Goal: Information Seeking & Learning: Find specific fact

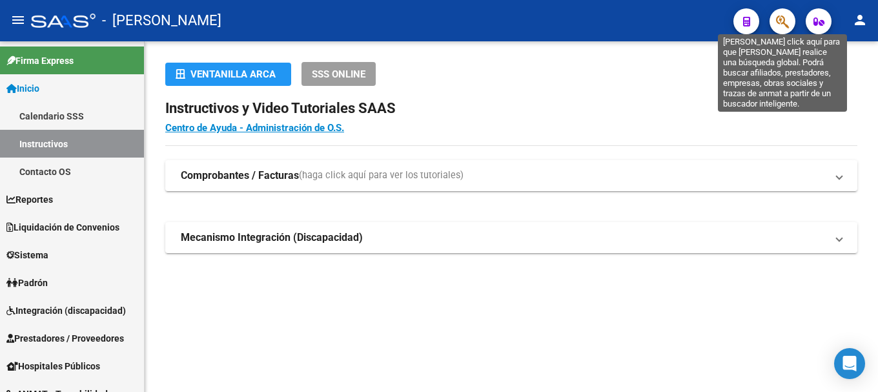
click at [788, 12] on span "button" at bounding box center [782, 21] width 13 height 26
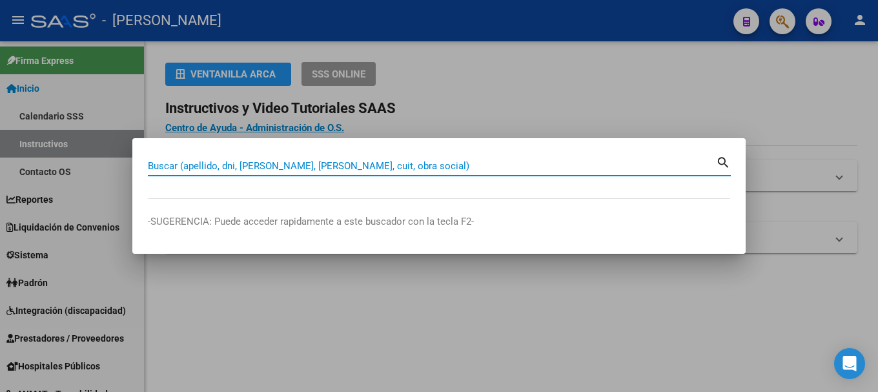
paste input "20321622543"
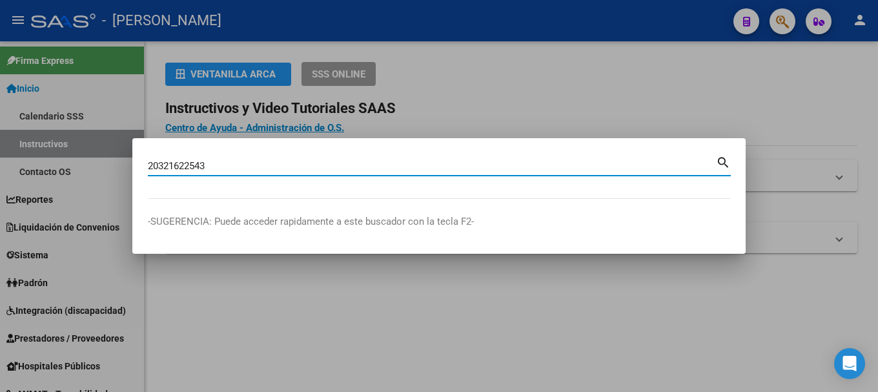
type input "20321622543"
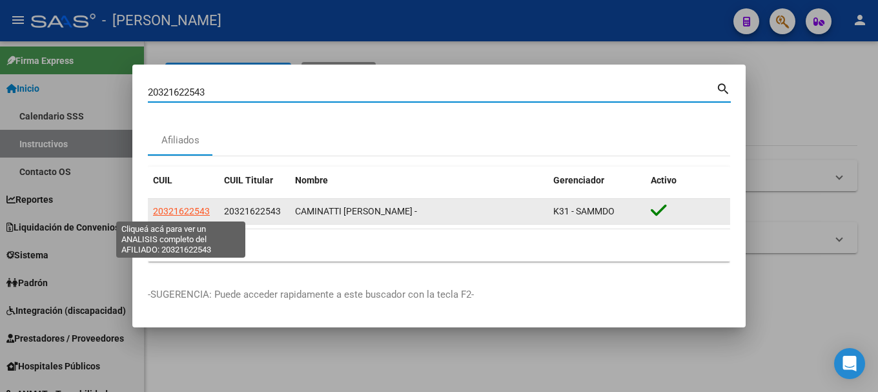
click at [198, 210] on span "20321622543" at bounding box center [181, 211] width 57 height 10
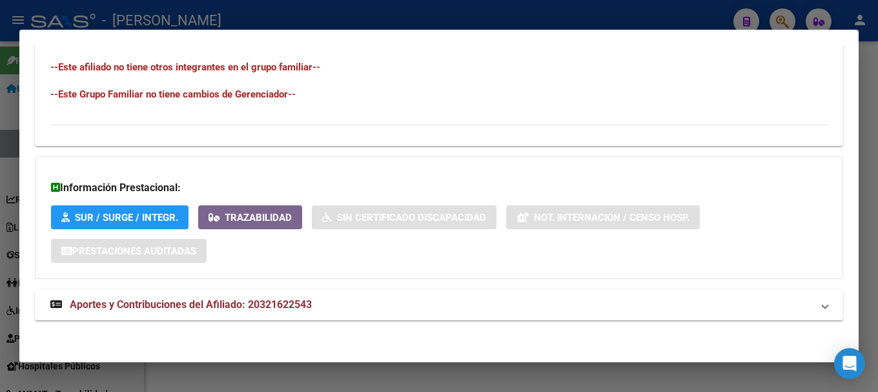
scroll to position [727, 0]
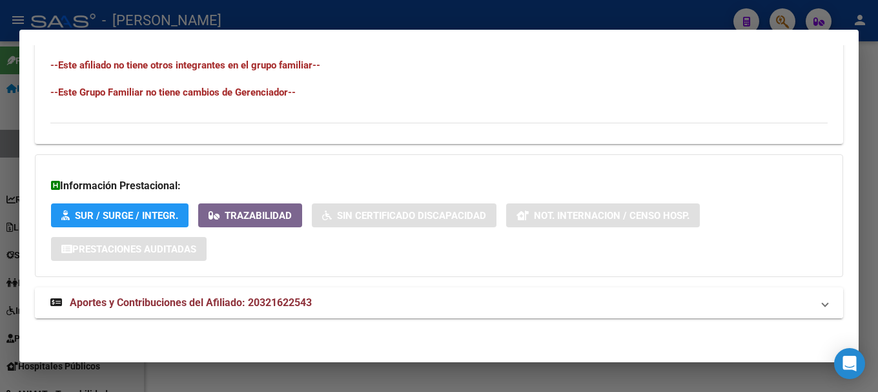
click at [293, 299] on span "Aportes y Contribuciones del Afiliado: 20321622543" at bounding box center [191, 302] width 242 height 12
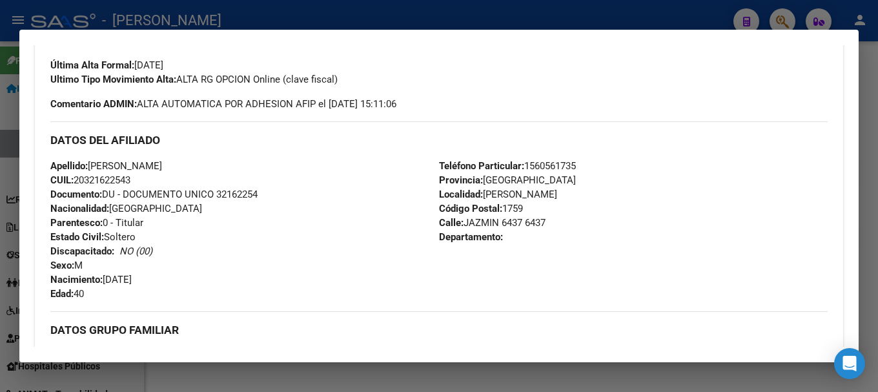
scroll to position [268, 0]
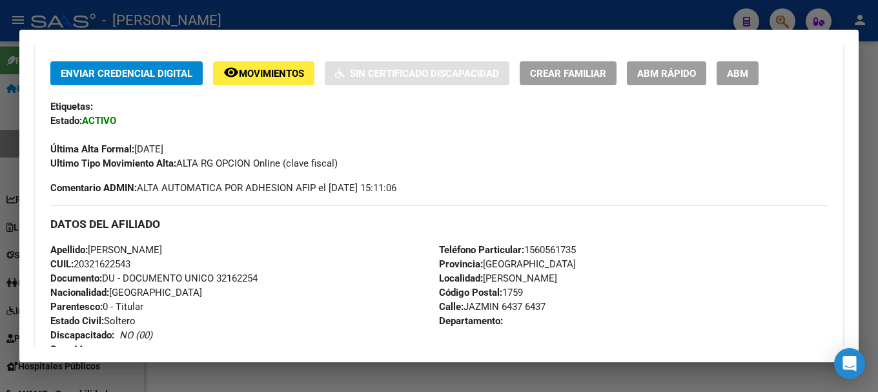
click at [240, 280] on span "Documento: DU - DOCUMENTO UNICO 32162254" at bounding box center [153, 279] width 207 height 12
copy span "32162254"
drag, startPoint x: 92, startPoint y: 248, endPoint x: 227, endPoint y: 247, distance: 135.0
click at [227, 247] on div "Apellido: [PERSON_NAME] CUIL: 20321622543 Documento: DU - DOCUMENTO UNICO 32162…" at bounding box center [244, 314] width 389 height 142
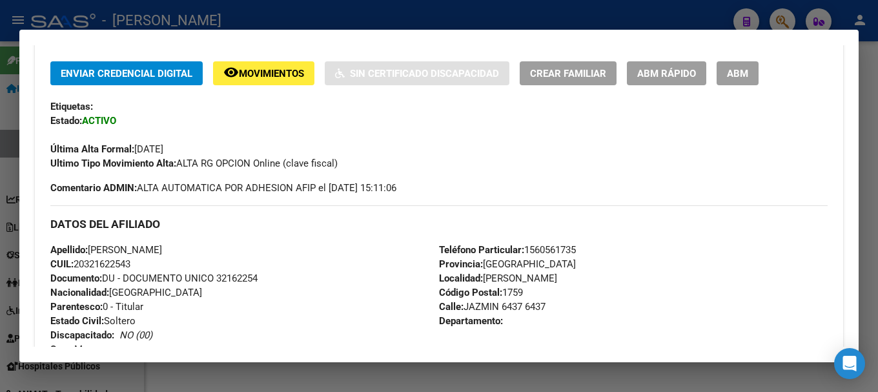
copy span "[PERSON_NAME]"
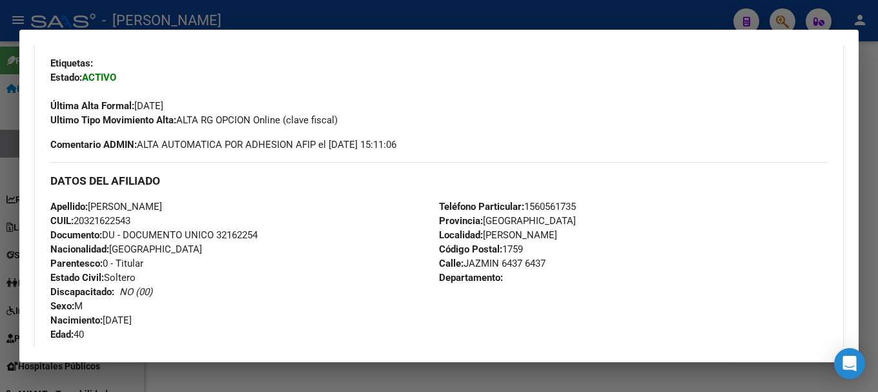
scroll to position [333, 0]
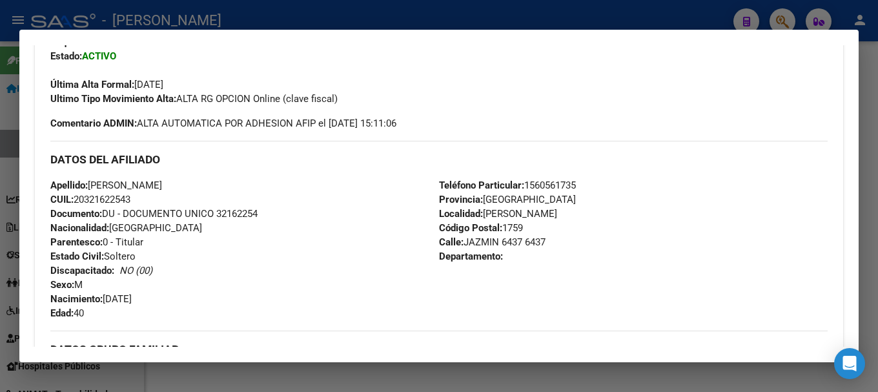
drag, startPoint x: 105, startPoint y: 297, endPoint x: 167, endPoint y: 297, distance: 62.0
click at [167, 297] on div "Apellido: [PERSON_NAME] CUIL: 20321622543 Documento: DU - DOCUMENTO UNICO 32162…" at bounding box center [244, 249] width 389 height 142
copy span "[DATE]"
drag, startPoint x: 469, startPoint y: 243, endPoint x: 521, endPoint y: 243, distance: 51.7
click at [521, 243] on span "Calle: JAZMIN 6437 6437" at bounding box center [492, 242] width 107 height 12
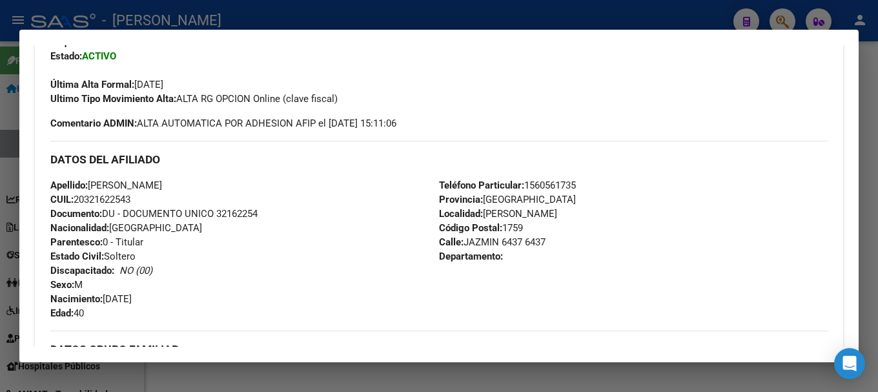
copy span "JAZMIN 6437"
click at [547, 187] on span "Teléfono Particular: [PHONE_NUMBER]" at bounding box center [507, 186] width 137 height 12
copy span "1560561735"
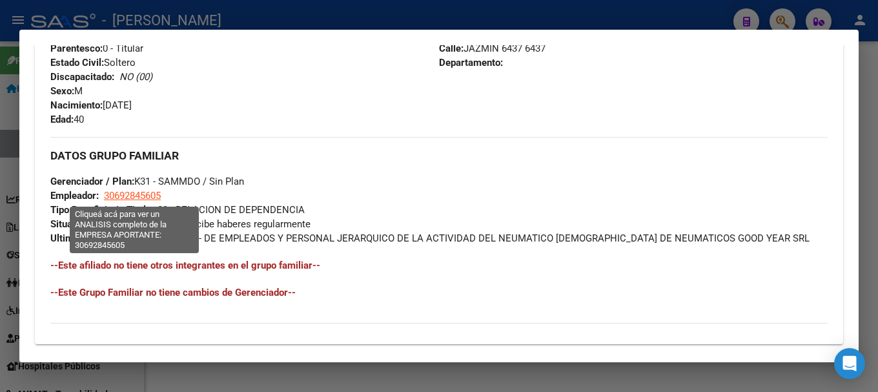
click at [138, 195] on span "30692845605" at bounding box center [132, 196] width 57 height 12
type textarea "30692845605"
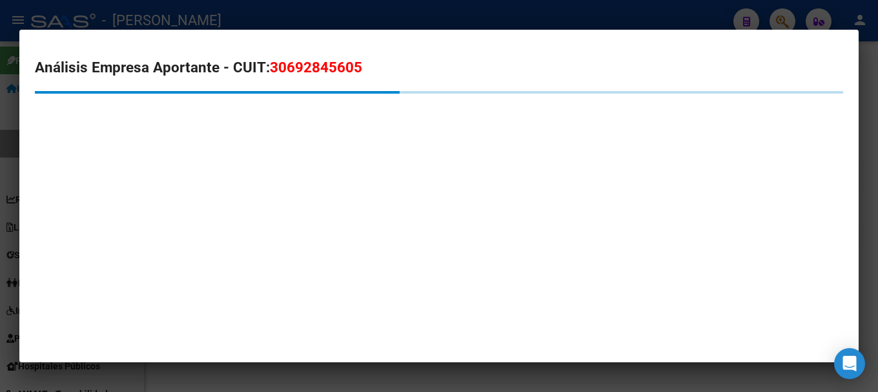
click at [289, 62] on span "30692845605" at bounding box center [316, 67] width 92 height 17
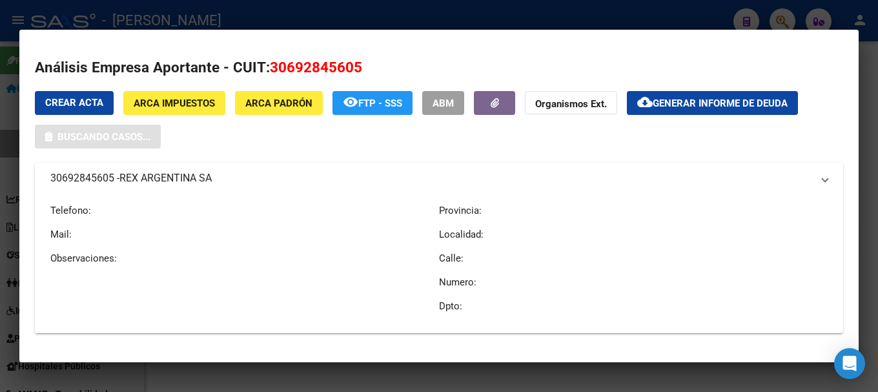
copy span "30692845605"
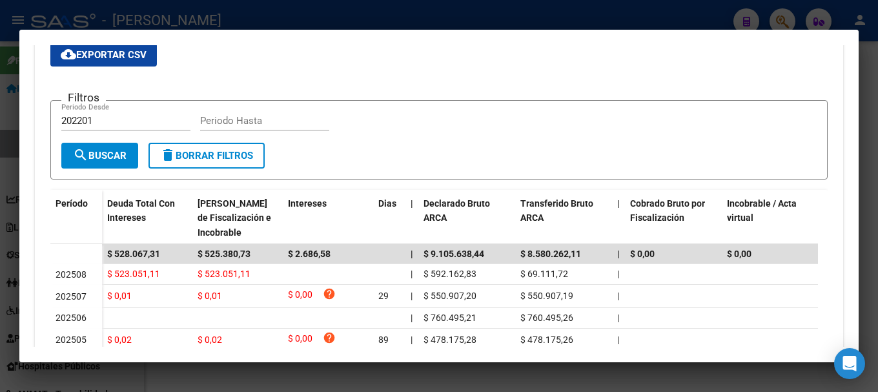
scroll to position [0, 0]
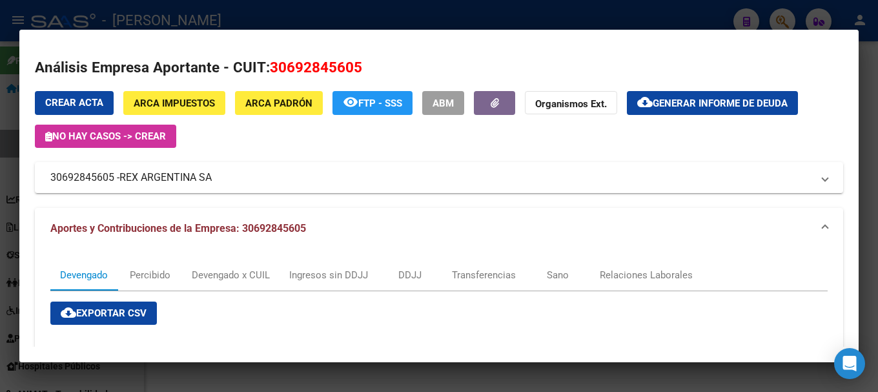
click at [513, 15] on div at bounding box center [439, 196] width 878 height 392
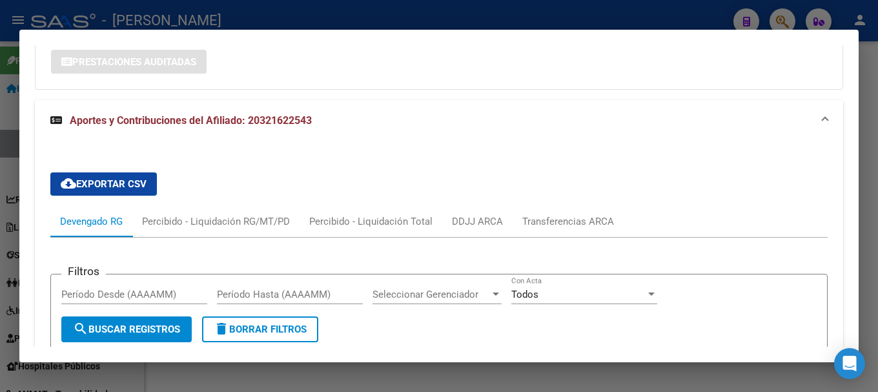
scroll to position [656, 0]
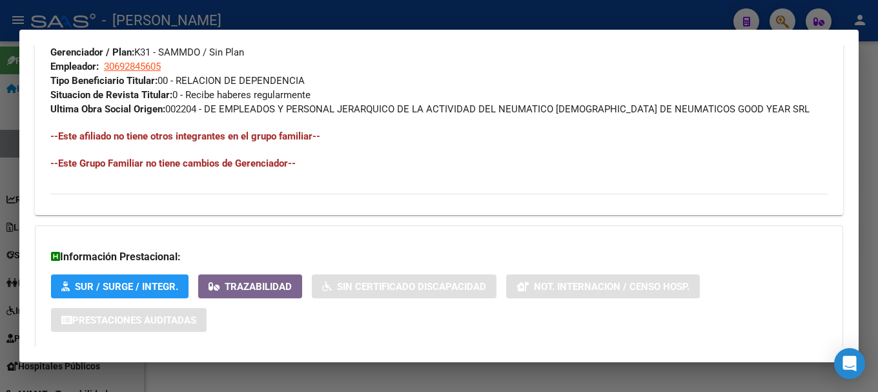
drag, startPoint x: 366, startPoint y: 3, endPoint x: 300, endPoint y: 66, distance: 91.4
click at [366, 3] on div at bounding box center [439, 196] width 878 height 392
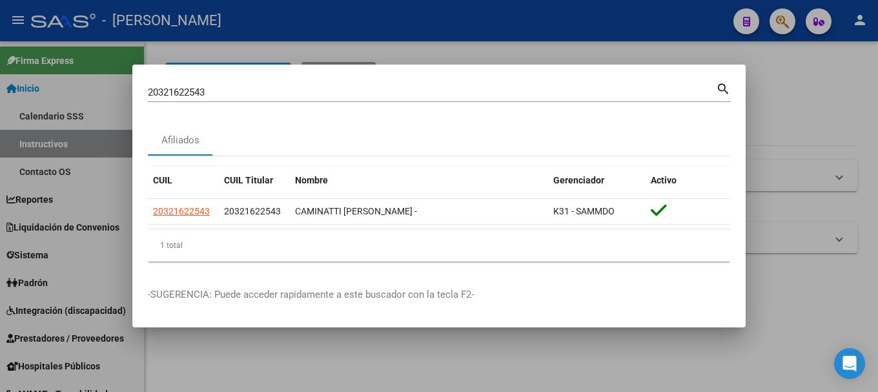
click at [280, 75] on mat-dialog-container "20321622543 Buscar (apellido, dni, cuil, nro traspaso, cuit, obra social) searc…" at bounding box center [439, 196] width 614 height 263
click at [269, 90] on input "20321622543" at bounding box center [432, 93] width 568 height 12
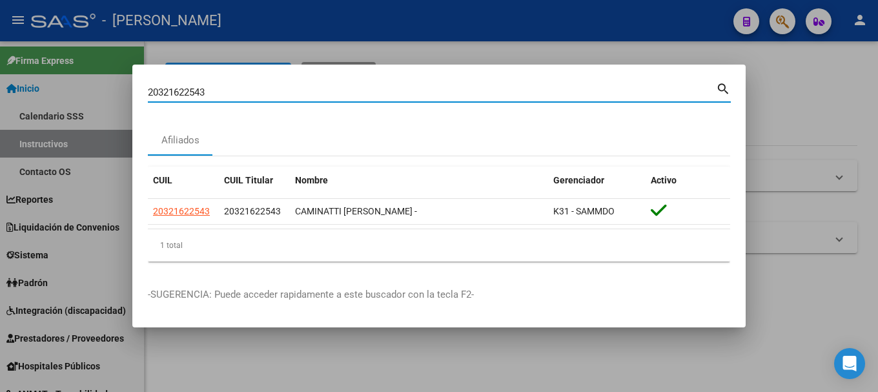
click at [269, 90] on input "20321622543" at bounding box center [432, 93] width 568 height 12
paste input "5739"
type input "20321625739"
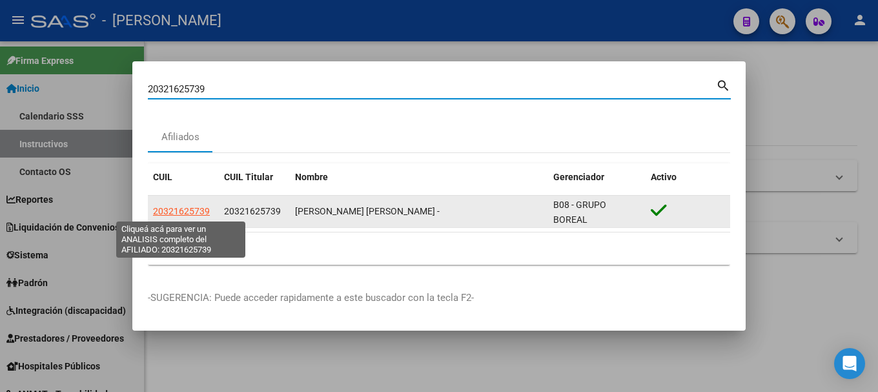
click at [167, 208] on span "20321625739" at bounding box center [181, 211] width 57 height 10
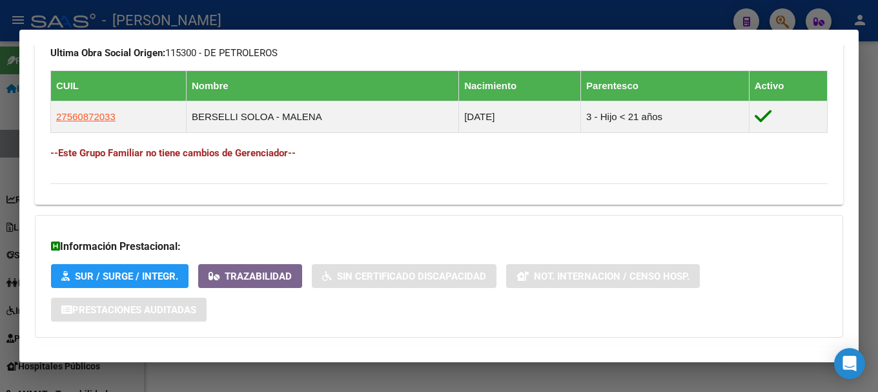
scroll to position [772, 0]
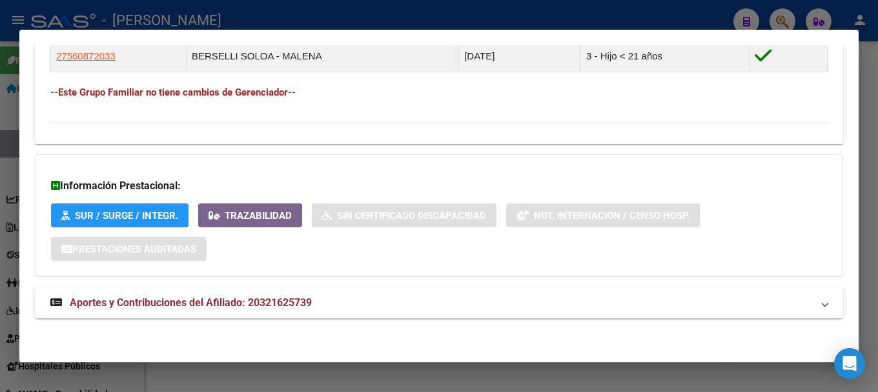
click at [585, 308] on mat-panel-title "Aportes y Contribuciones del Afiliado: 20321625739" at bounding box center [431, 302] width 762 height 15
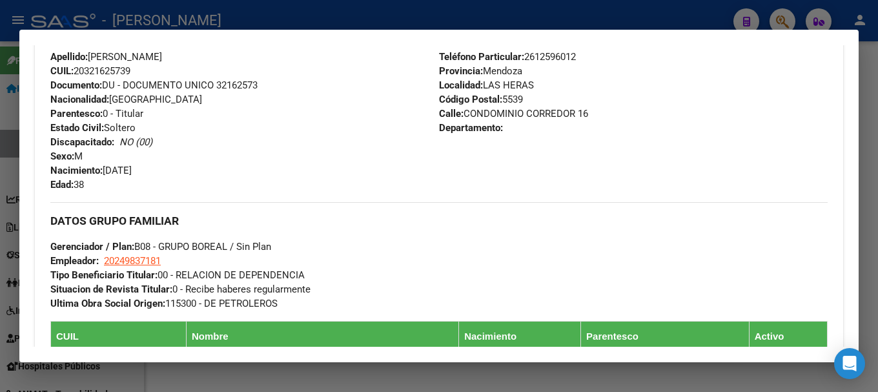
scroll to position [332, 0]
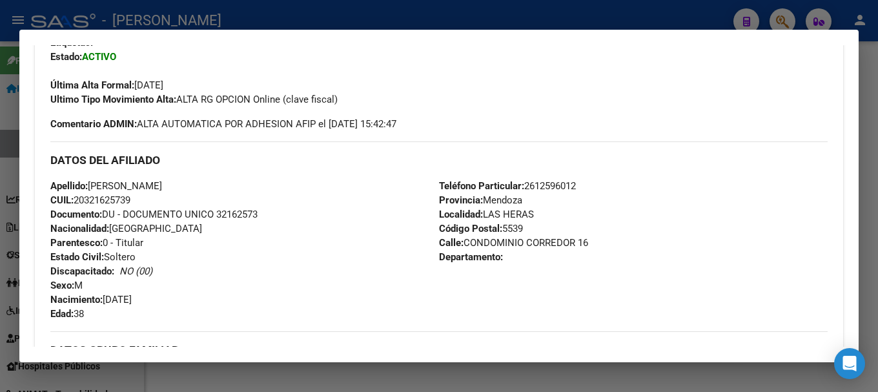
click at [220, 218] on span "Documento: DU - DOCUMENTO UNICO 32162573" at bounding box center [153, 215] width 207 height 12
copy span "32162573"
drag, startPoint x: 94, startPoint y: 186, endPoint x: 254, endPoint y: 186, distance: 159.5
click at [254, 186] on div "Apellido: [PERSON_NAME] CUIL: 20321625739 Documento: DU - DOCUMENTO UNICO 32162…" at bounding box center [244, 250] width 389 height 142
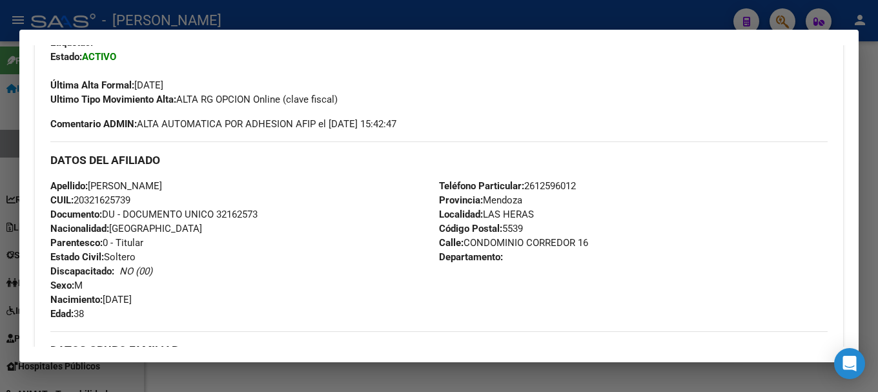
copy span "[PERSON_NAME]"
drag, startPoint x: 105, startPoint y: 300, endPoint x: 163, endPoint y: 300, distance: 57.5
click at [163, 300] on div "Apellido: [PERSON_NAME] CUIL: 20321625739 Documento: DU - DOCUMENTO UNICO 32162…" at bounding box center [244, 250] width 389 height 142
copy span "[DATE]"
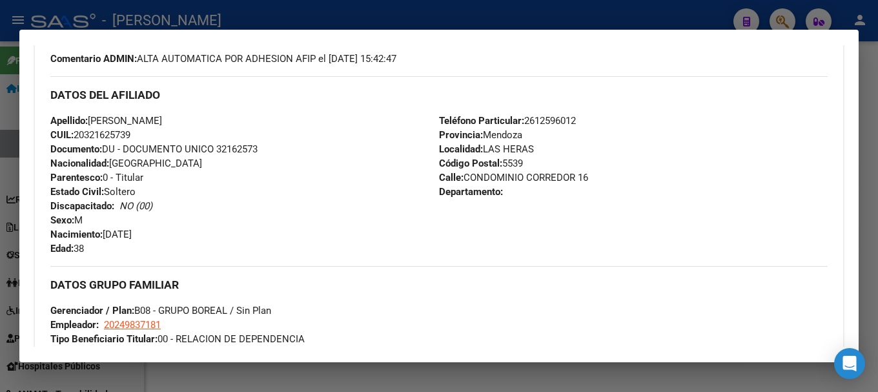
scroll to position [397, 0]
drag, startPoint x: 463, startPoint y: 178, endPoint x: 572, endPoint y: 180, distance: 108.5
click at [572, 180] on span "Calle: CONDOMINIO CORREDOR 16" at bounding box center [513, 178] width 149 height 12
copy span "CONDOMINIO CORREDOR"
click at [509, 161] on span "Código Postal: 5539" at bounding box center [481, 164] width 84 height 12
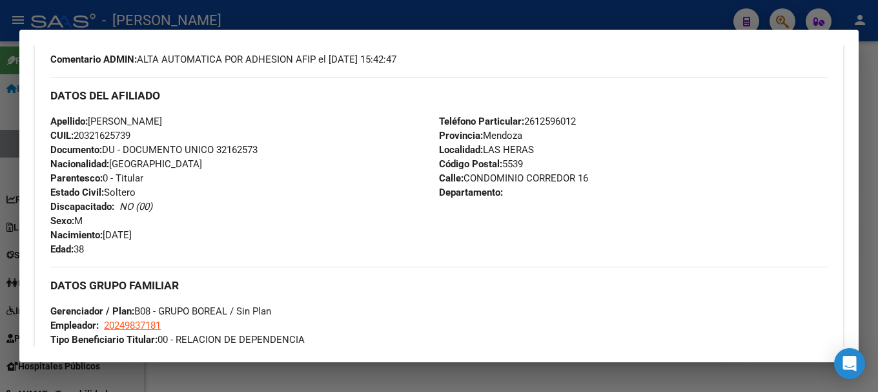
click at [509, 161] on span "Código Postal: 5539" at bounding box center [481, 164] width 84 height 12
click at [545, 116] on span "Teléfono Particular: [PHONE_NUMBER]" at bounding box center [507, 122] width 137 height 12
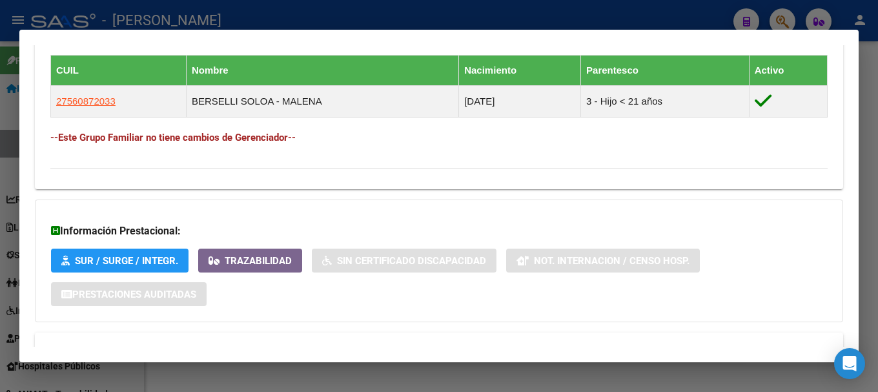
scroll to position [655, 0]
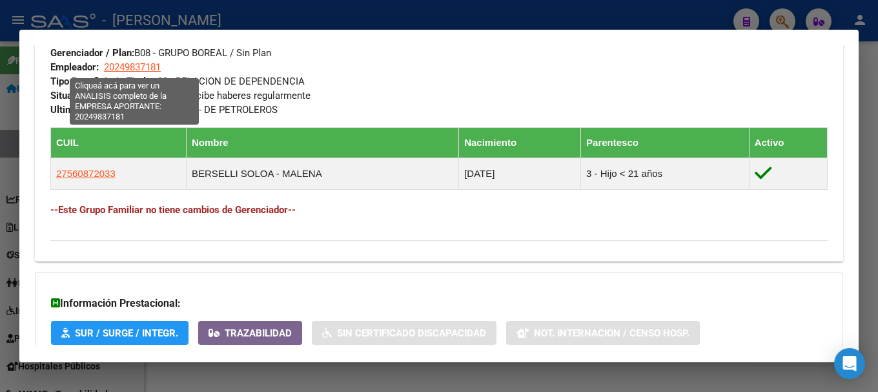
click at [150, 65] on span "20249837181" at bounding box center [132, 67] width 57 height 12
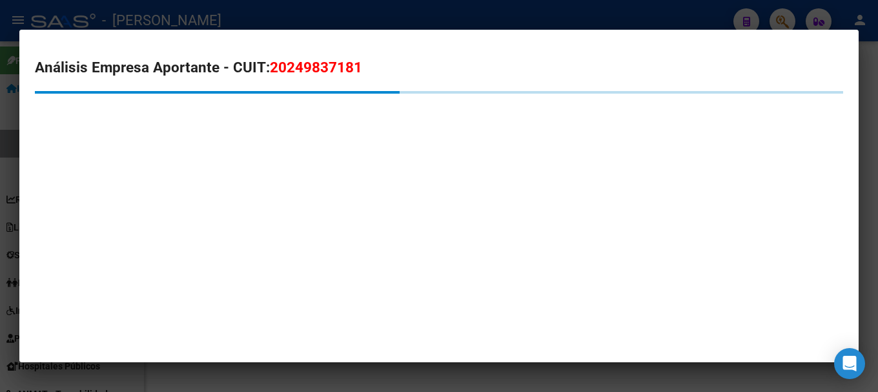
click at [336, 68] on span "20249837181" at bounding box center [316, 67] width 92 height 17
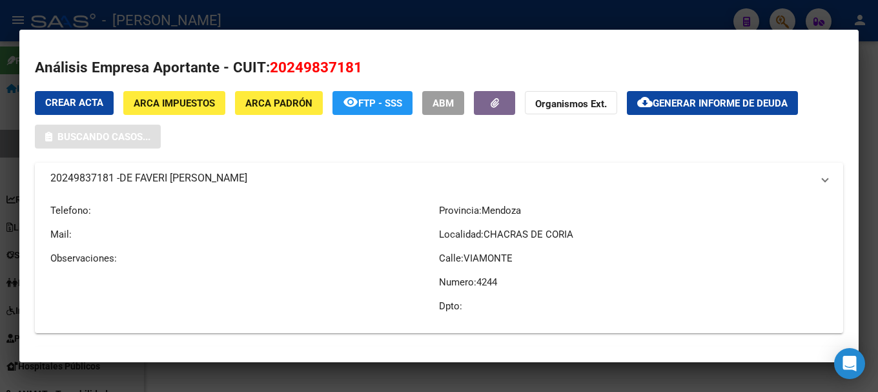
click at [336, 68] on span "20249837181" at bounding box center [316, 67] width 92 height 17
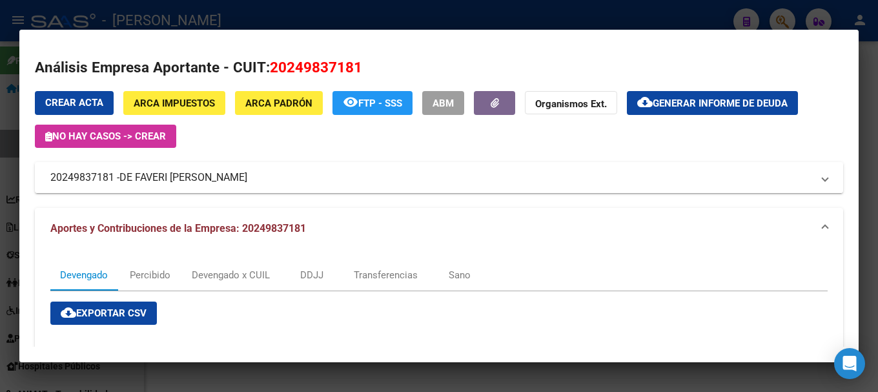
drag, startPoint x: 123, startPoint y: 175, endPoint x: 260, endPoint y: 182, distance: 137.7
click at [247, 182] on span "DE FAVERI [PERSON_NAME]" at bounding box center [183, 177] width 128 height 15
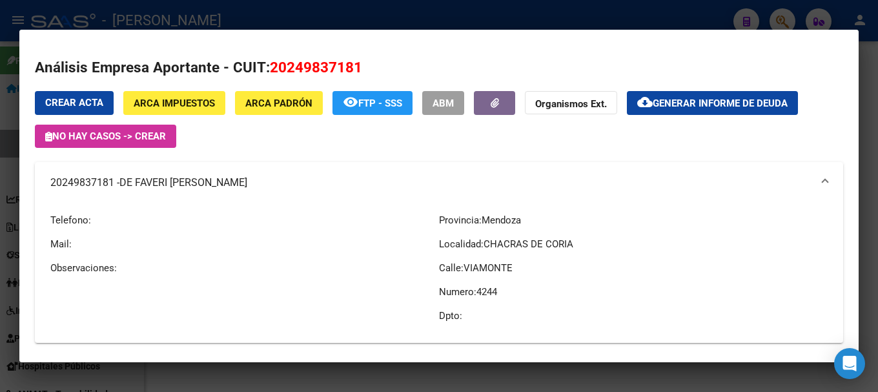
click at [0, 209] on div at bounding box center [439, 196] width 878 height 392
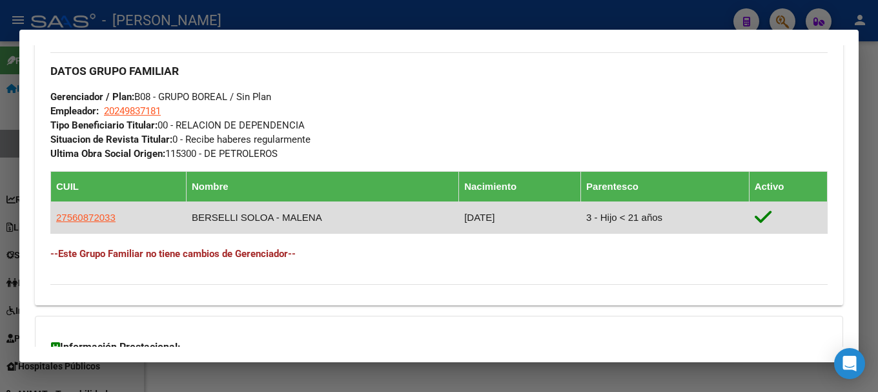
scroll to position [590, 0]
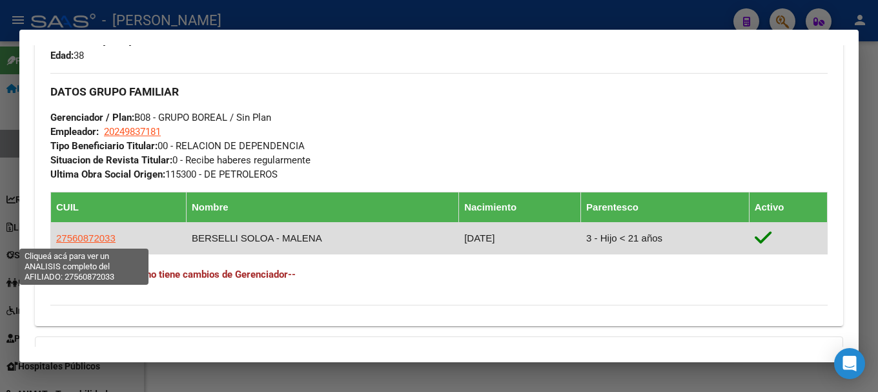
click at [85, 242] on span "27560872033" at bounding box center [85, 237] width 59 height 11
type textarea "27560872033"
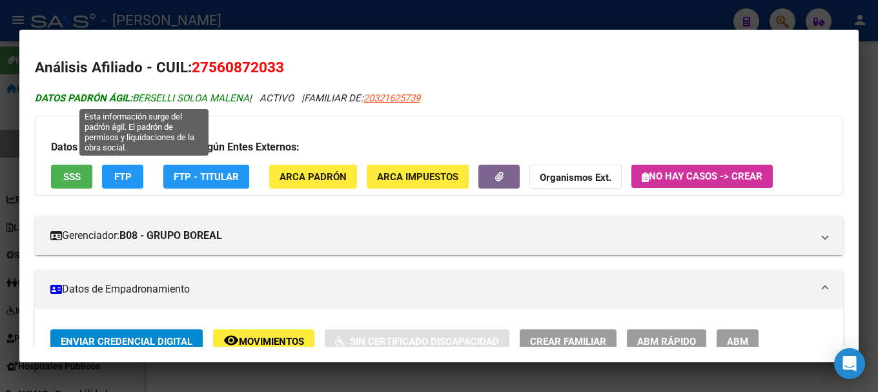
drag, startPoint x: 135, startPoint y: 98, endPoint x: 250, endPoint y: 96, distance: 115.0
click at [249, 96] on span "DATOS [PERSON_NAME] ÁGIL: [PERSON_NAME] [PERSON_NAME]" at bounding box center [142, 98] width 214 height 12
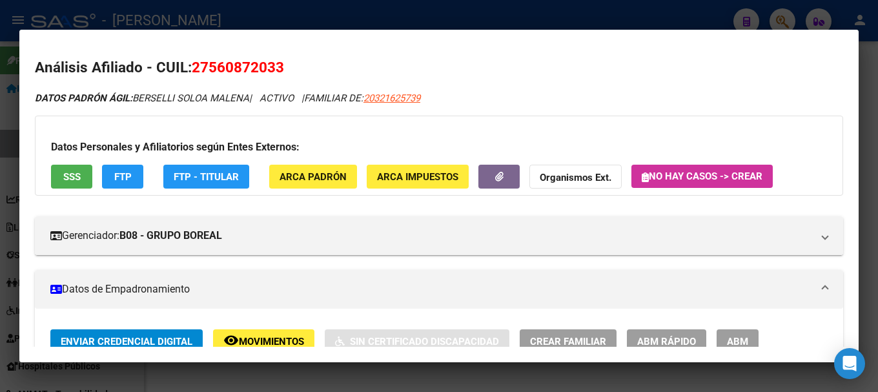
drag, startPoint x: 209, startPoint y: 64, endPoint x: 274, endPoint y: 68, distance: 65.4
click at [274, 68] on span "27560872033" at bounding box center [238, 67] width 92 height 17
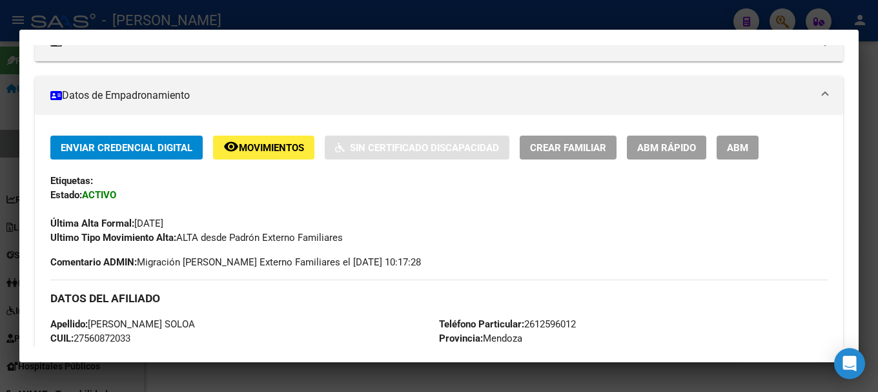
scroll to position [323, 0]
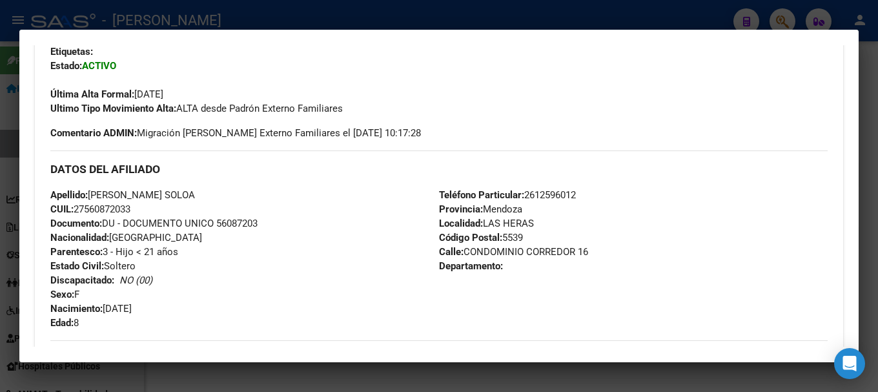
drag, startPoint x: 107, startPoint y: 310, endPoint x: 205, endPoint y: 309, distance: 98.8
click at [205, 309] on div "Apellido: [PERSON_NAME] SOLOA CUIL: 27560872033 Documento: DU - DOCUMENTO UNICO…" at bounding box center [244, 259] width 389 height 142
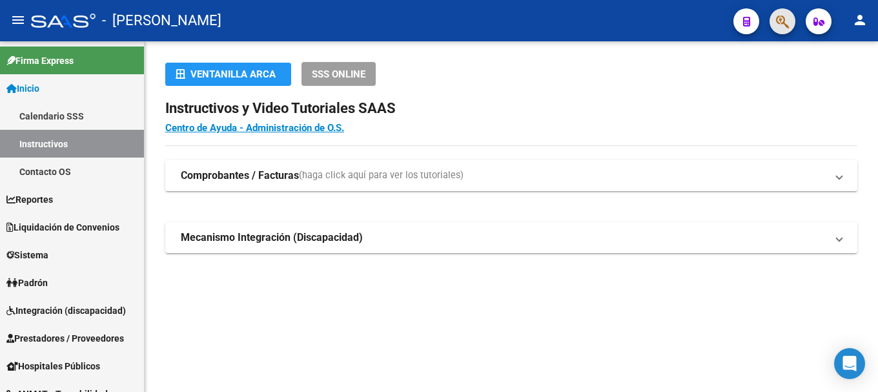
click at [790, 29] on button "button" at bounding box center [783, 21] width 26 height 26
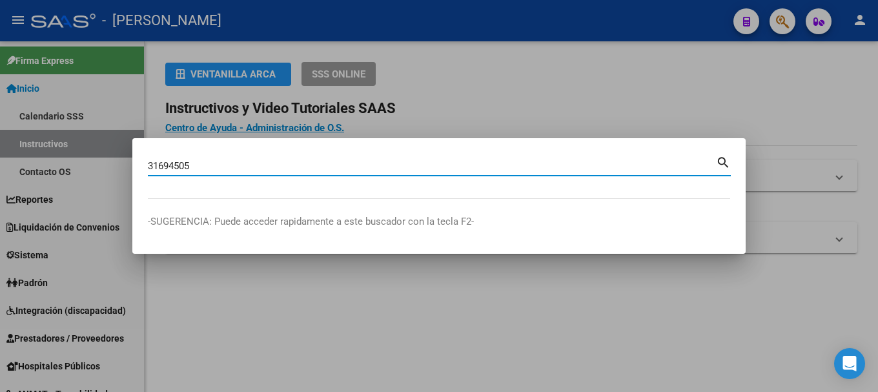
type input "31694505"
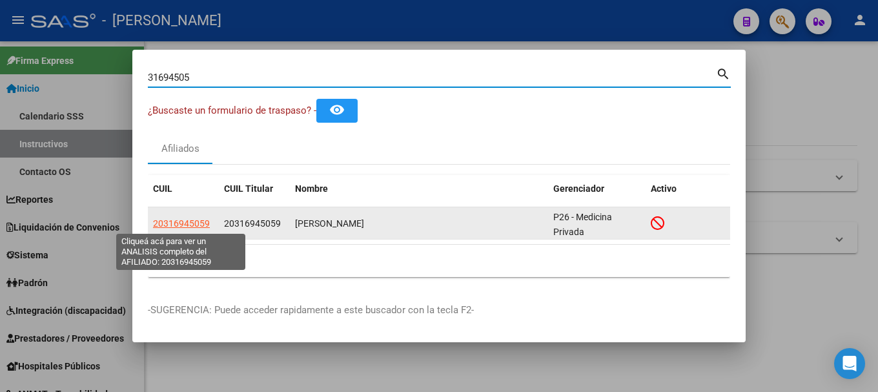
click at [167, 223] on span "20316945059" at bounding box center [181, 223] width 57 height 10
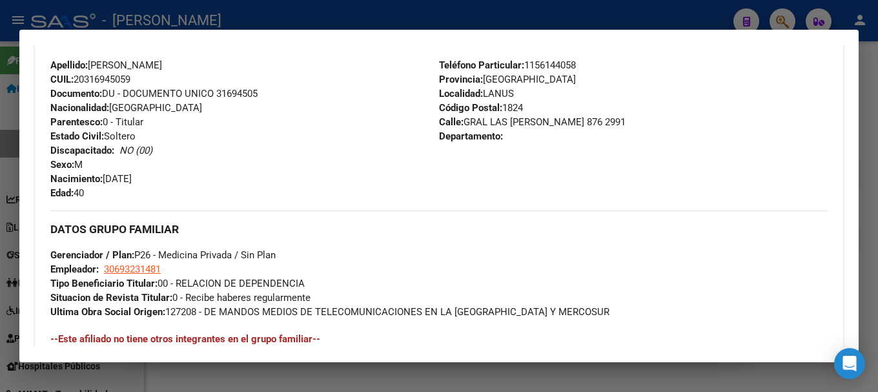
scroll to position [452, 0]
click at [254, 97] on span "Documento: DU - DOCUMENTO UNICO 31694505" at bounding box center [153, 94] width 207 height 12
copy span "31694505"
drag, startPoint x: 98, startPoint y: 65, endPoint x: 191, endPoint y: 65, distance: 93.6
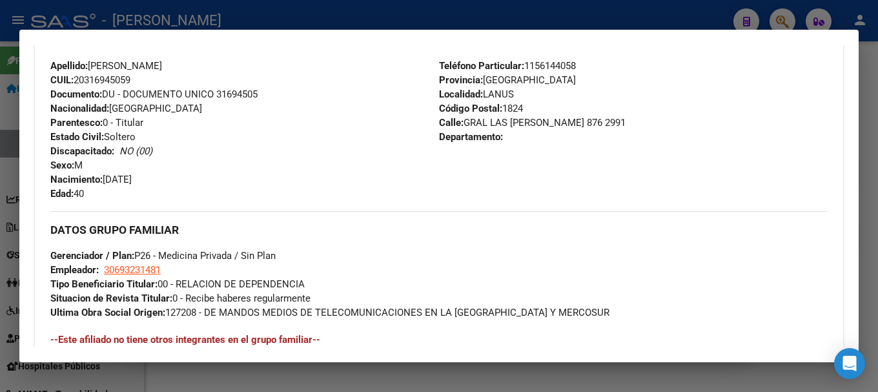
click at [191, 65] on div "Apellido: EXEQUIEL BARBER CUIL: 20316945059 Documento: DU - DOCUMENTO UNICO 316…" at bounding box center [244, 130] width 389 height 142
copy span "EXEQUIEL BARBER"
drag, startPoint x: 107, startPoint y: 178, endPoint x: 250, endPoint y: 178, distance: 142.7
click at [250, 178] on div "Apellido: EXEQUIEL BARBER CUIL: 20316945059 Documento: DU - DOCUMENTO UNICO 316…" at bounding box center [244, 130] width 389 height 142
copy span "30/06/1985"
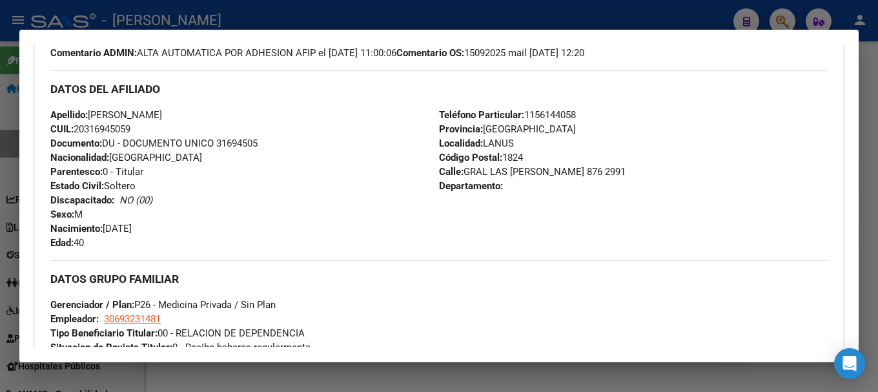
scroll to position [387, 0]
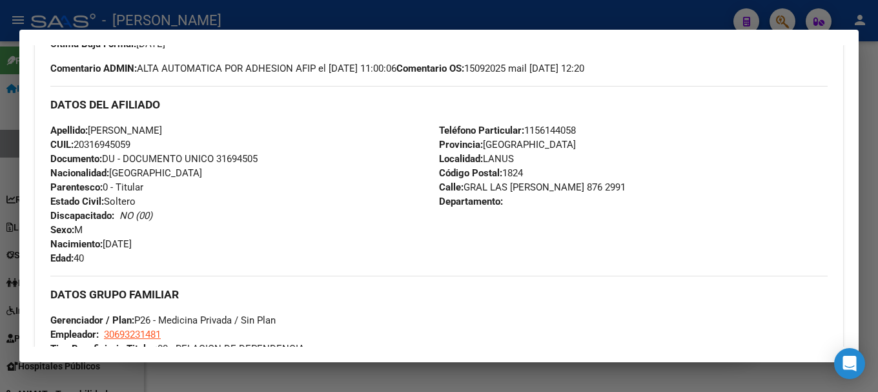
click at [537, 183] on span "Calle: GRAL LAS HERAS 876 2991" at bounding box center [532, 187] width 187 height 12
copy span "GRAL LAS HERAS"
click at [545, 190] on span "Calle: GRAL LAS HERAS 876 2991" at bounding box center [532, 187] width 187 height 12
click at [568, 190] on span "Calle: GRAL LAS HERAS 876 2991" at bounding box center [532, 187] width 187 height 12
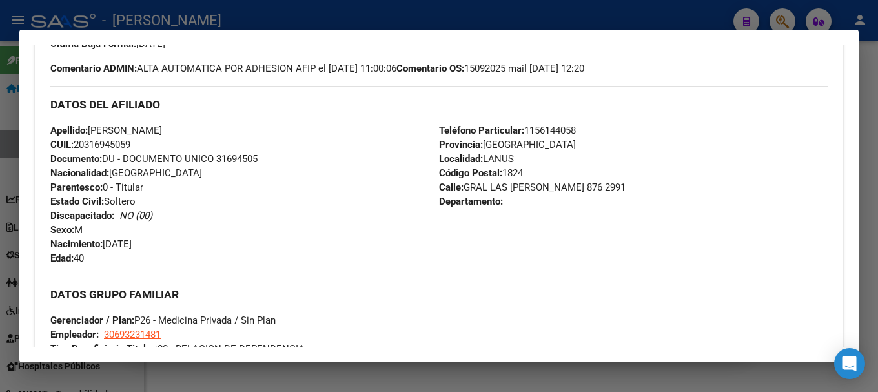
click at [568, 190] on span "Calle: GRAL LAS HERAS 876 2991" at bounding box center [532, 187] width 187 height 12
copy span "2991"
click at [533, 130] on span "Teléfono Particular: 1156144058" at bounding box center [507, 131] width 137 height 12
copy span "1156144058"
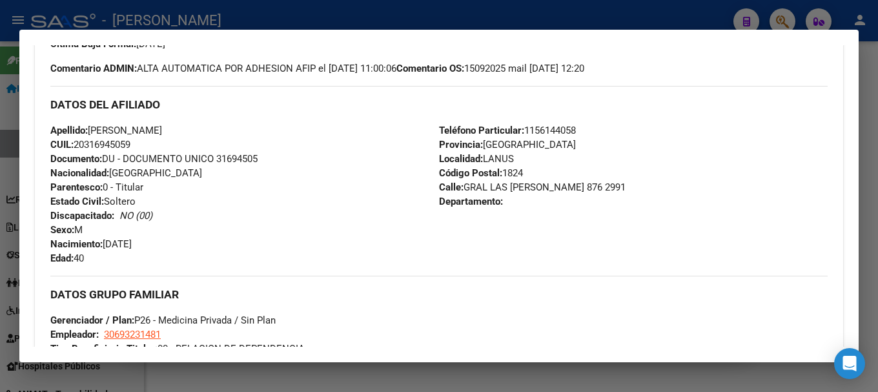
scroll to position [452, 0]
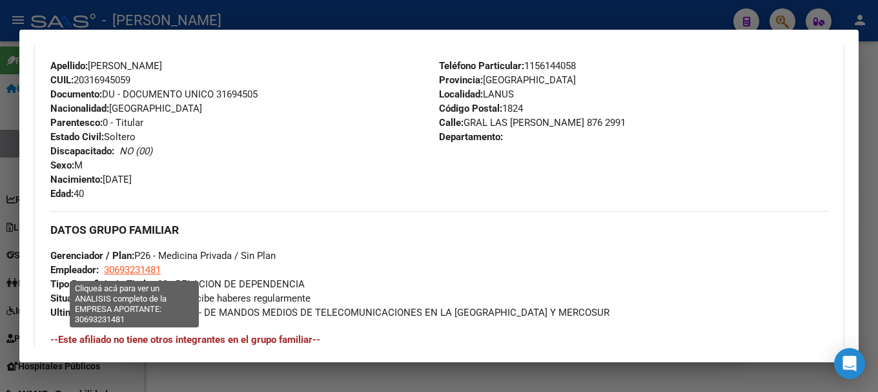
click at [143, 271] on span "30693231481" at bounding box center [132, 270] width 57 height 12
type textarea "30693231481"
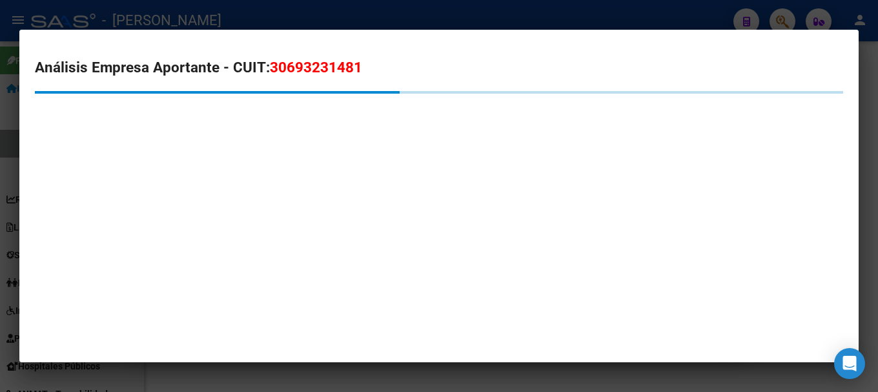
click at [301, 61] on span "30693231481" at bounding box center [316, 67] width 92 height 17
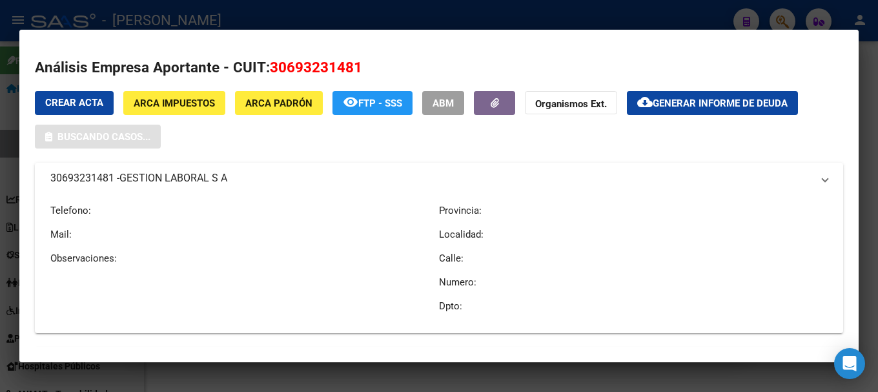
copy span "30693231481"
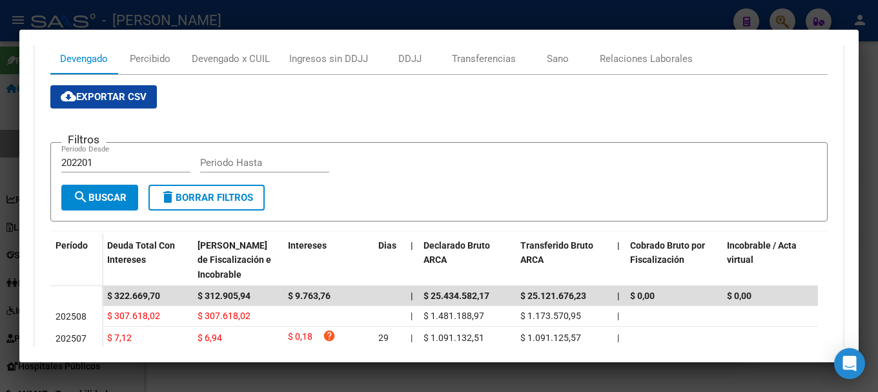
scroll to position [194, 0]
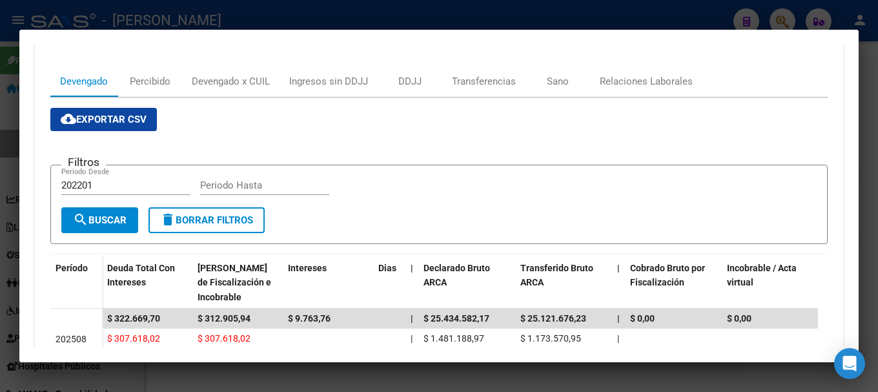
click at [0, 238] on div at bounding box center [439, 196] width 878 height 392
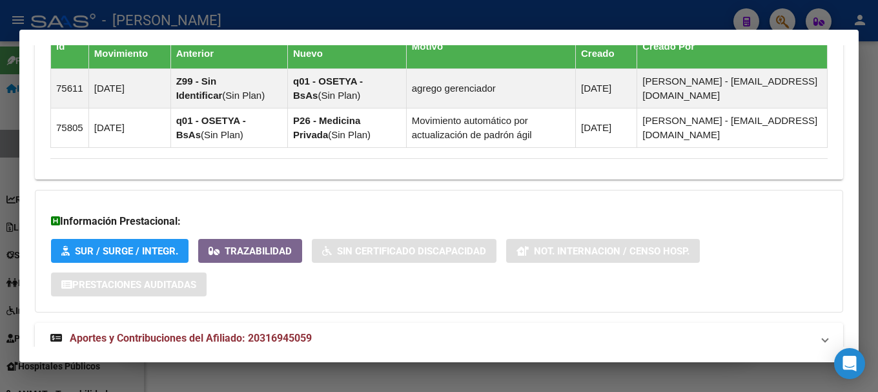
scroll to position [875, 0]
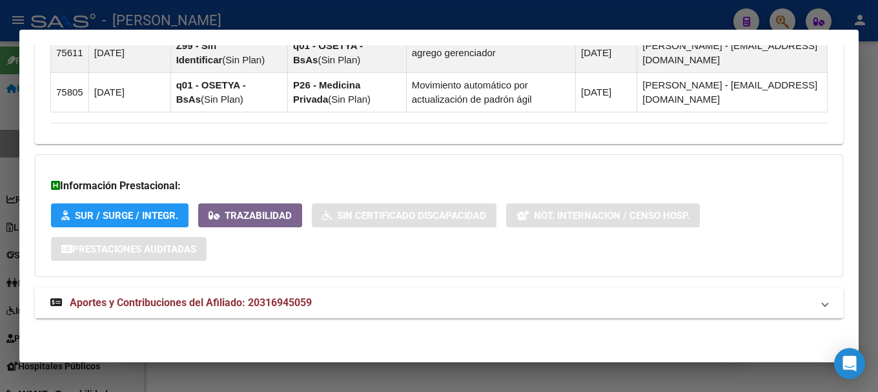
click at [289, 294] on mat-expansion-panel-header "Aportes y Contribuciones del Afiliado: 20316945059" at bounding box center [439, 302] width 809 height 31
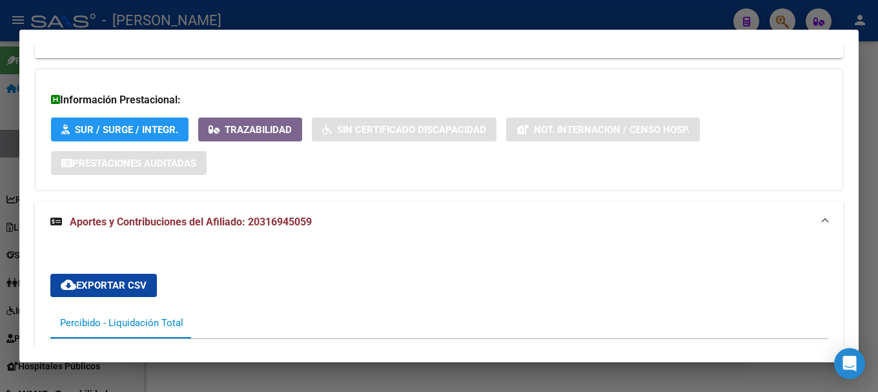
scroll to position [903, 0]
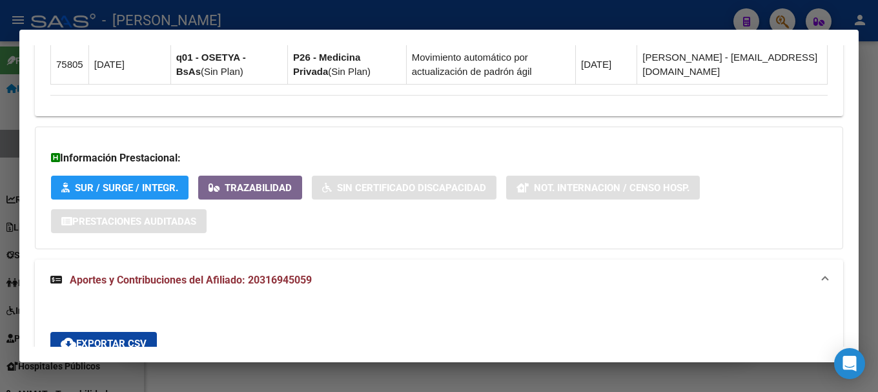
click at [421, 26] on div at bounding box center [439, 196] width 878 height 392
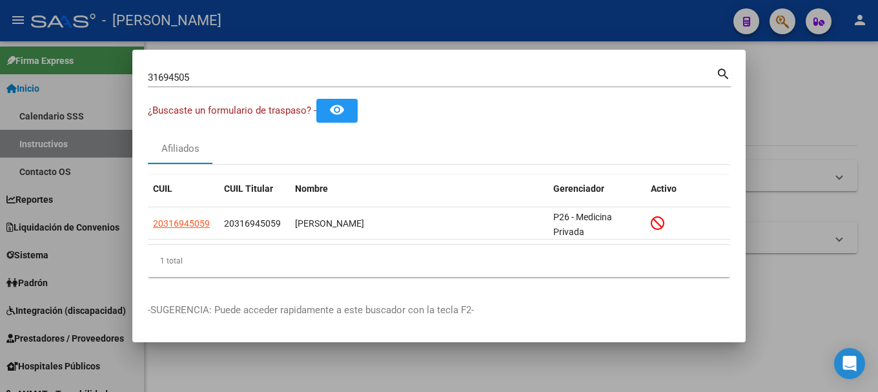
click at [279, 69] on div "31694505 Buscar (apellido, dni, cuil, nro traspaso, cuit, obra social)" at bounding box center [432, 77] width 568 height 19
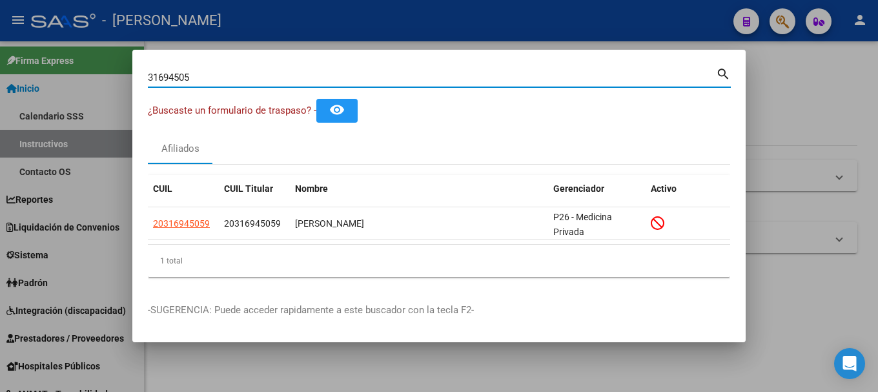
click at [279, 69] on div "31694505 Buscar (apellido, dni, cuil, nro traspaso, cuit, obra social)" at bounding box center [432, 77] width 568 height 19
click at [279, 73] on input "31694505" at bounding box center [432, 78] width 568 height 12
type input "v"
paste input "23391038554"
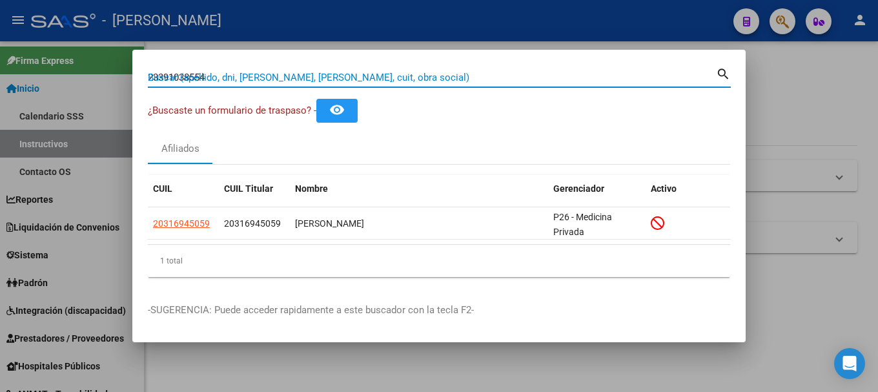
type input "23391038554"
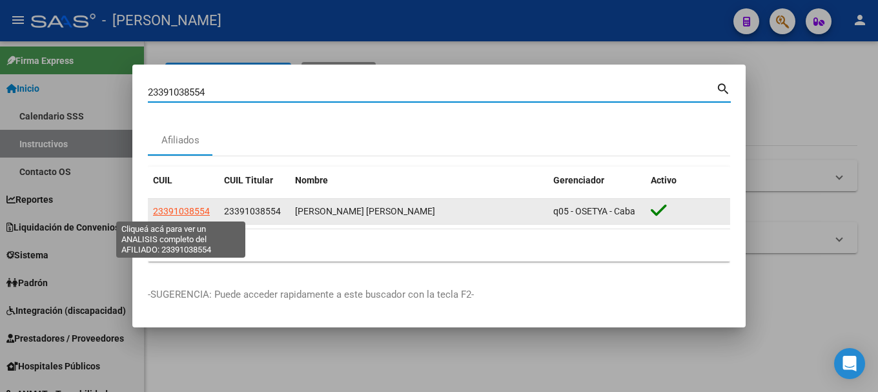
click at [186, 210] on span "23391038554" at bounding box center [181, 211] width 57 height 10
type textarea "23391038554"
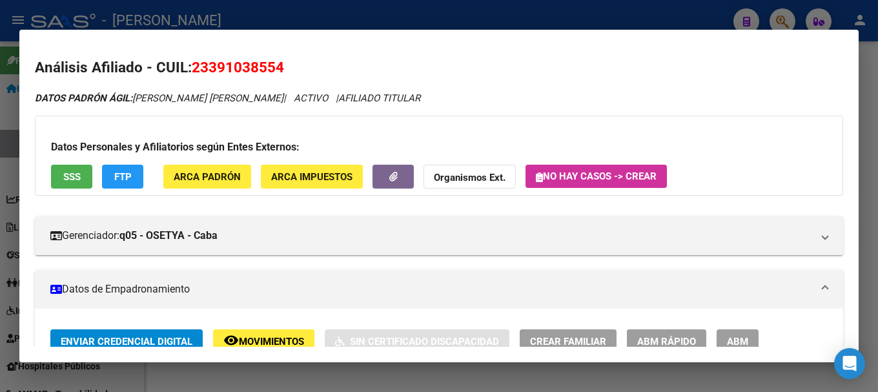
drag, startPoint x: 193, startPoint y: 65, endPoint x: 345, endPoint y: 65, distance: 151.8
click at [345, 65] on h2 "Análisis Afiliado - CUIL: 23391038554" at bounding box center [439, 68] width 809 height 22
copy span "23391038554"
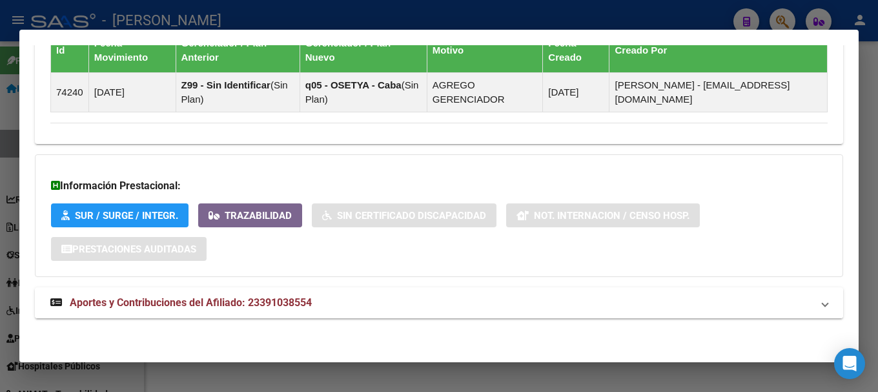
click at [464, 311] on mat-expansion-panel-header "Aportes y Contribuciones del Afiliado: 23391038554" at bounding box center [439, 302] width 809 height 31
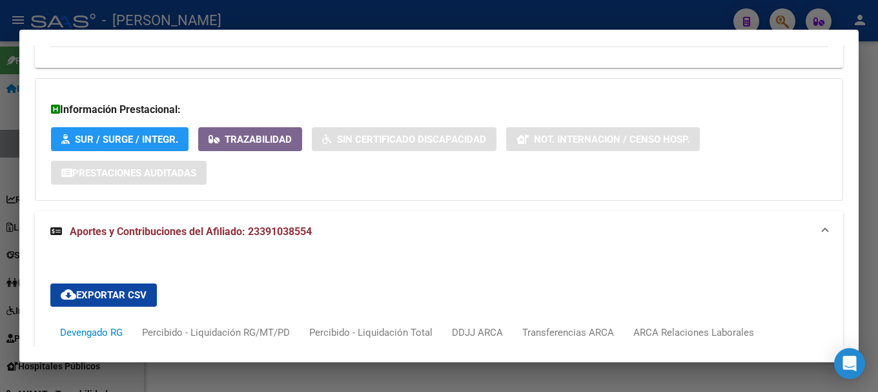
scroll to position [1146, 0]
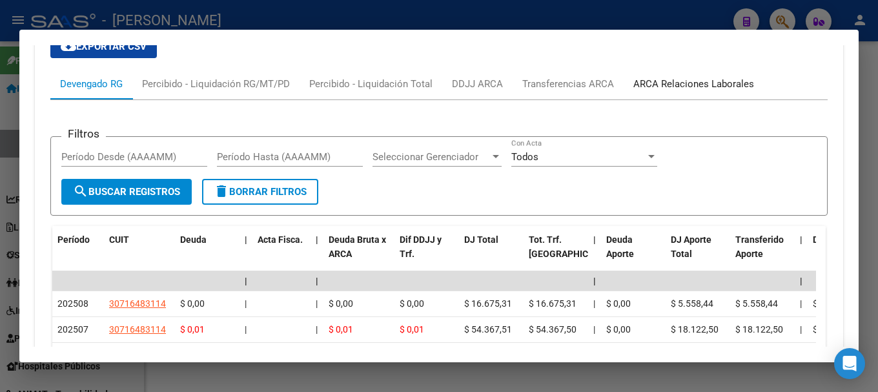
click at [695, 90] on div "ARCA Relaciones Laborales" at bounding box center [694, 84] width 121 height 14
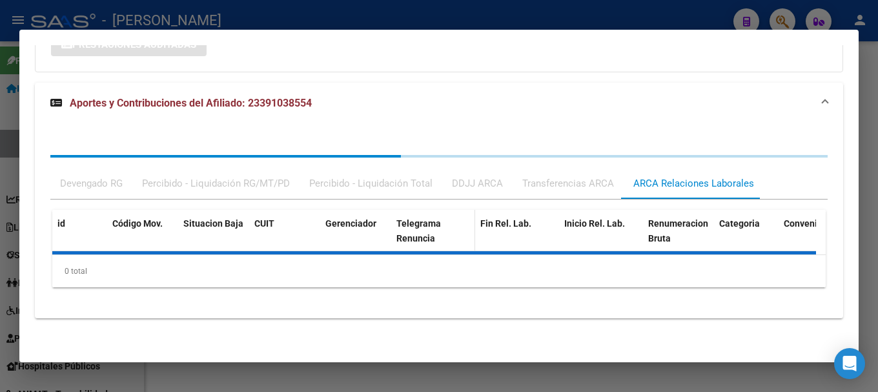
scroll to position [1086, 0]
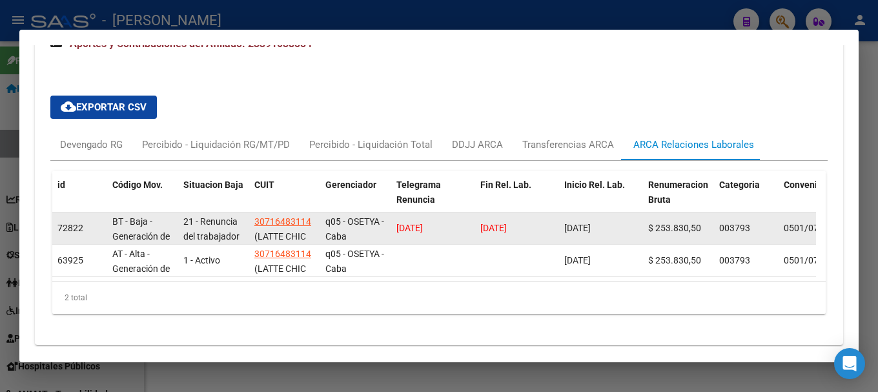
drag, startPoint x: 540, startPoint y: 228, endPoint x: 476, endPoint y: 228, distance: 63.9
click at [476, 228] on datatable-body-cell "06/08/2025" at bounding box center [517, 228] width 84 height 32
copy span "06/08/2025"
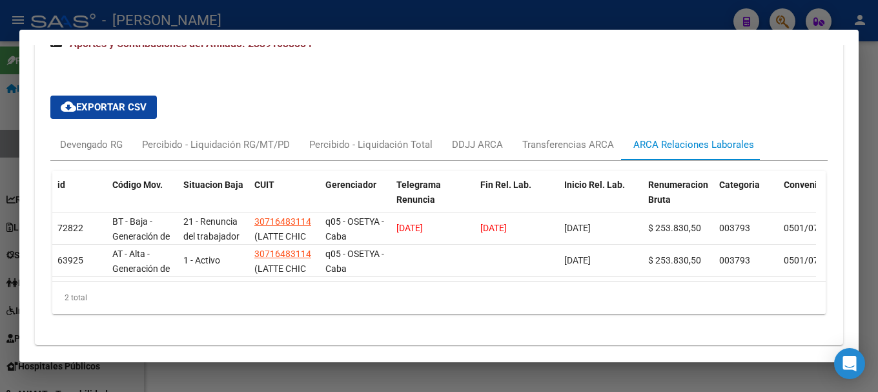
click at [377, 23] on div at bounding box center [439, 196] width 878 height 392
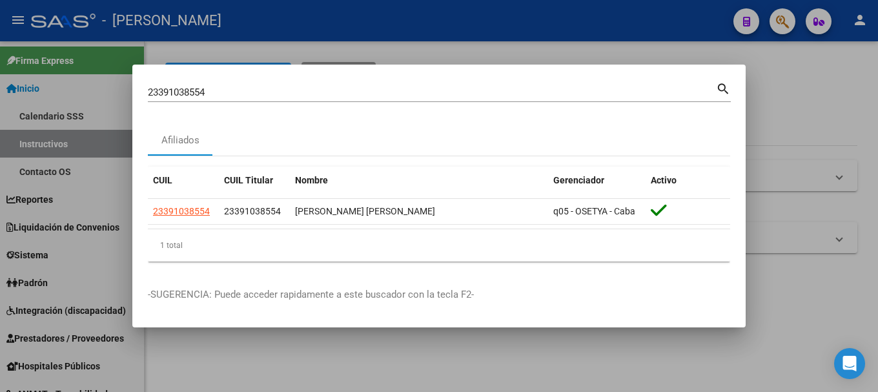
click at [292, 90] on input "23391038554" at bounding box center [432, 93] width 568 height 12
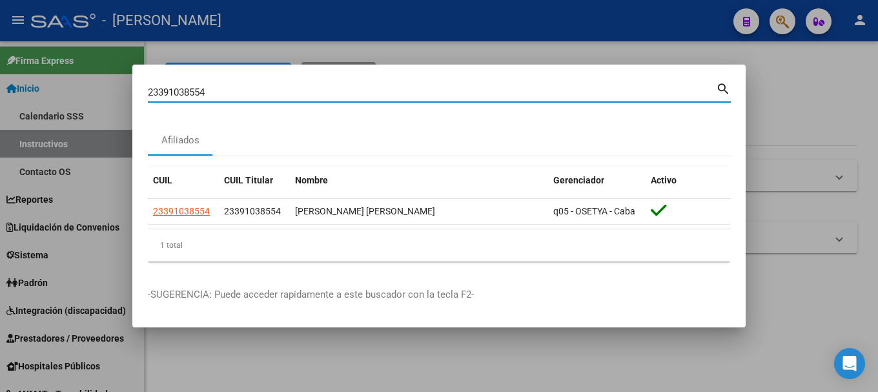
paste input "0321672982"
type input "20321672982"
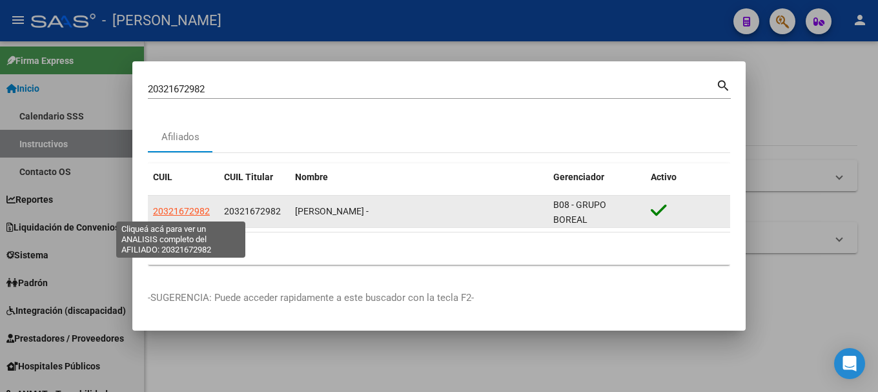
click at [183, 211] on span "20321672982" at bounding box center [181, 211] width 57 height 10
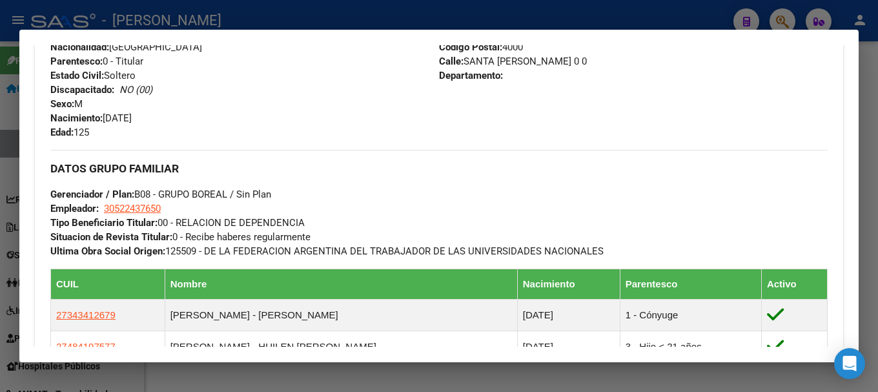
scroll to position [320, 0]
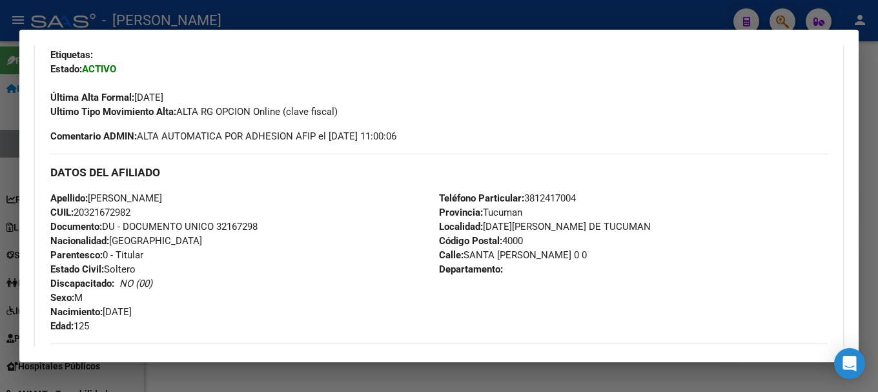
click at [254, 223] on span "Documento: DU - DOCUMENTO UNICO 32167298" at bounding box center [153, 227] width 207 height 12
copy span "32167298"
drag, startPoint x: 463, startPoint y: 255, endPoint x: 517, endPoint y: 255, distance: 53.6
click at [517, 255] on span "Calle: SANTA CRUZ 0 0" at bounding box center [513, 255] width 148 height 12
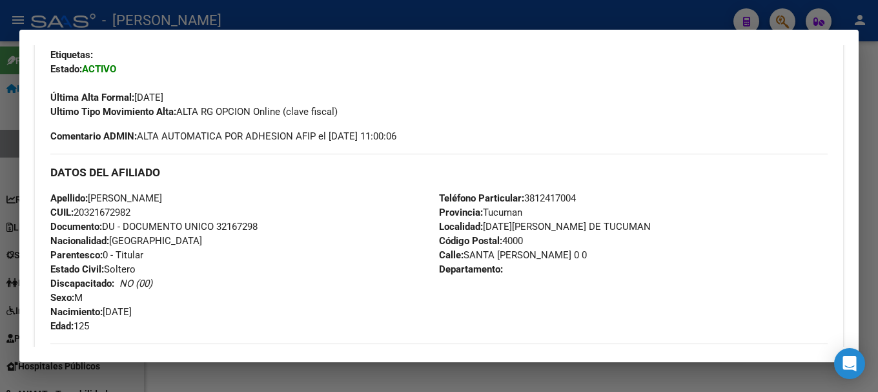
click at [511, 245] on span "Código Postal: 4000" at bounding box center [481, 241] width 84 height 12
click at [546, 194] on span "Teléfono Particular: 3812417004" at bounding box center [507, 198] width 137 height 12
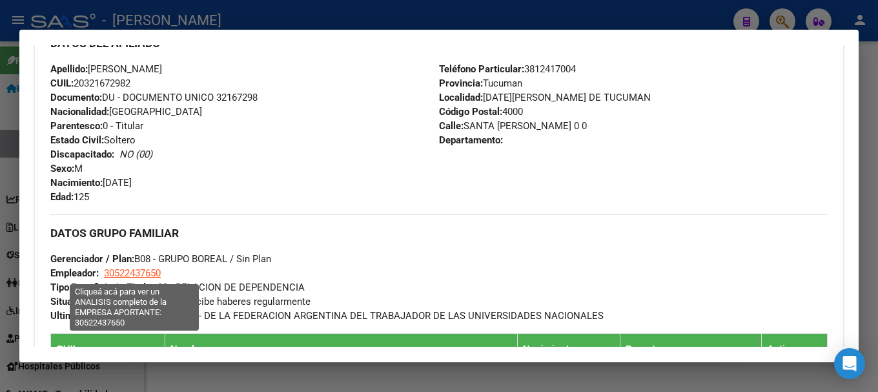
click at [141, 271] on span "30522437650" at bounding box center [132, 273] width 57 height 12
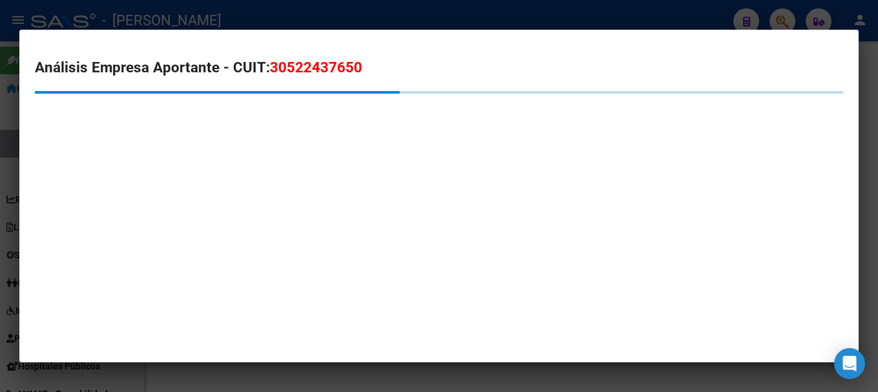
click at [320, 63] on span "30522437650" at bounding box center [316, 67] width 92 height 17
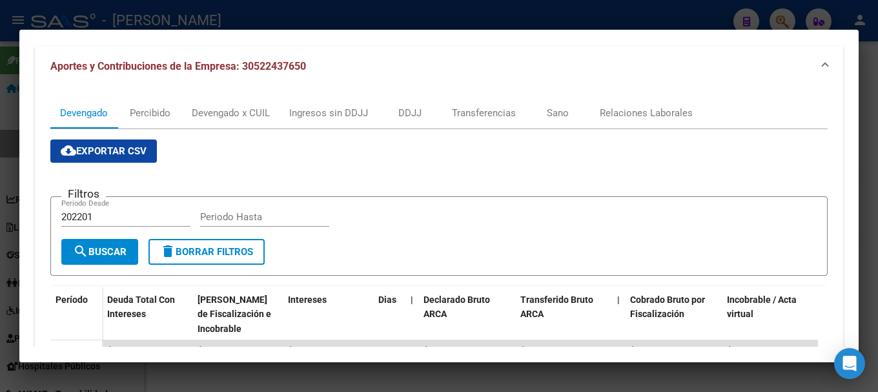
scroll to position [65, 0]
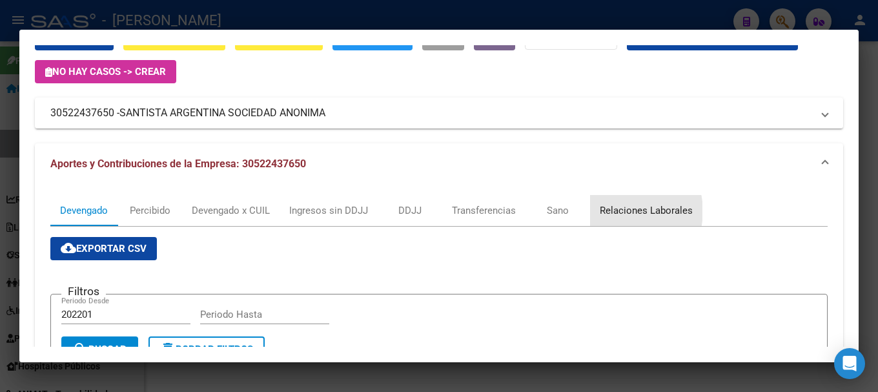
click at [624, 211] on div "Relaciones Laborales" at bounding box center [646, 210] width 93 height 14
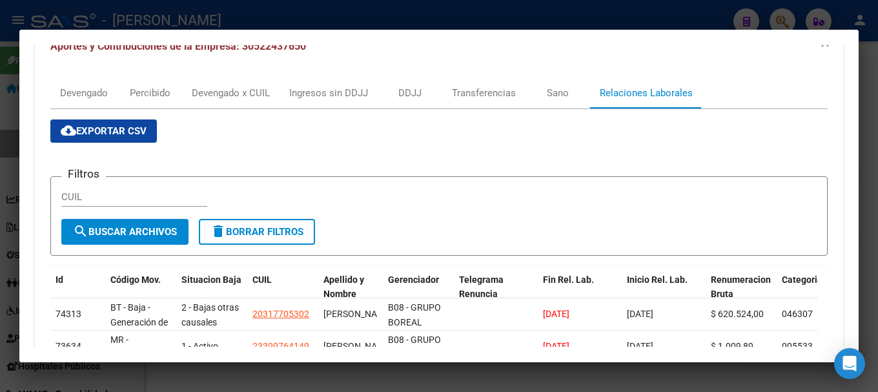
scroll to position [258, 0]
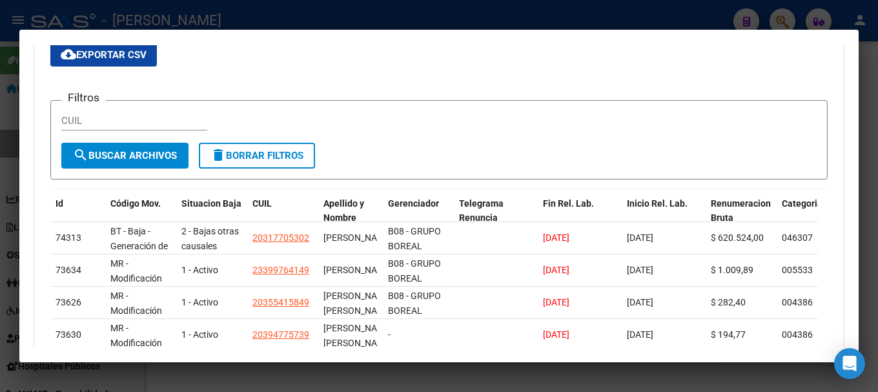
click at [0, 234] on div at bounding box center [439, 196] width 878 height 392
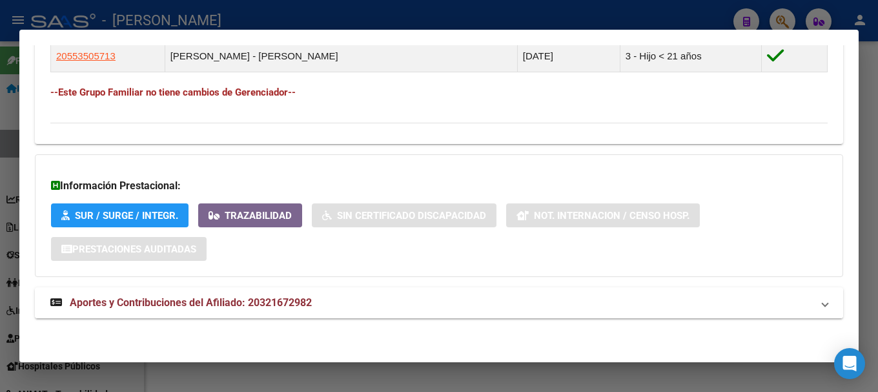
click at [522, 295] on mat-panel-title "Aportes y Contribuciones del Afiliado: 20321672982" at bounding box center [431, 302] width 762 height 15
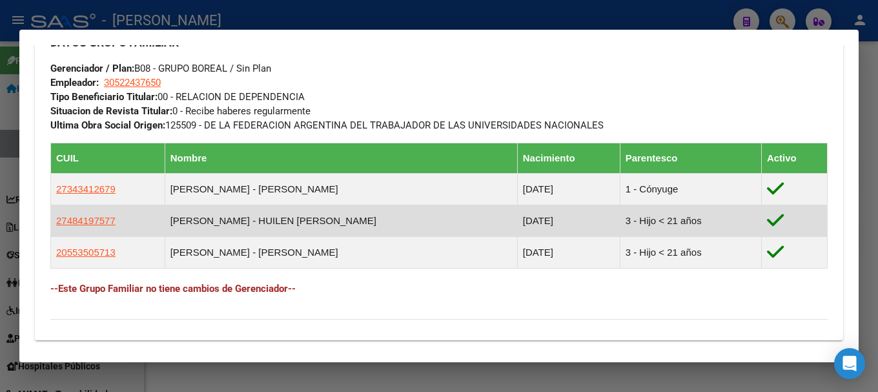
scroll to position [645, 0]
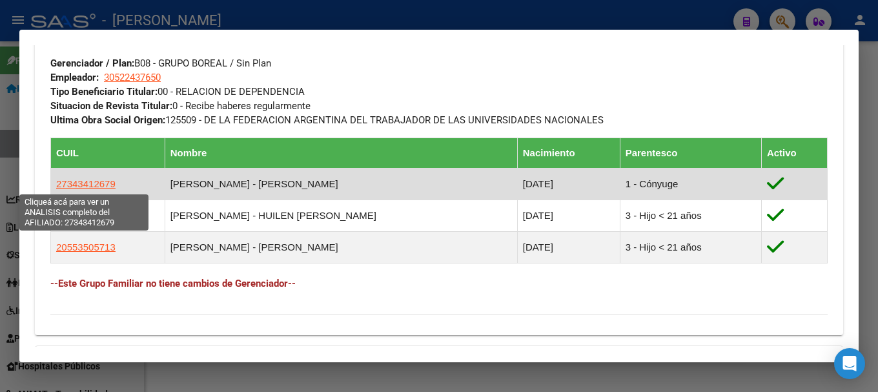
click at [85, 184] on span "27343412679" at bounding box center [85, 183] width 59 height 11
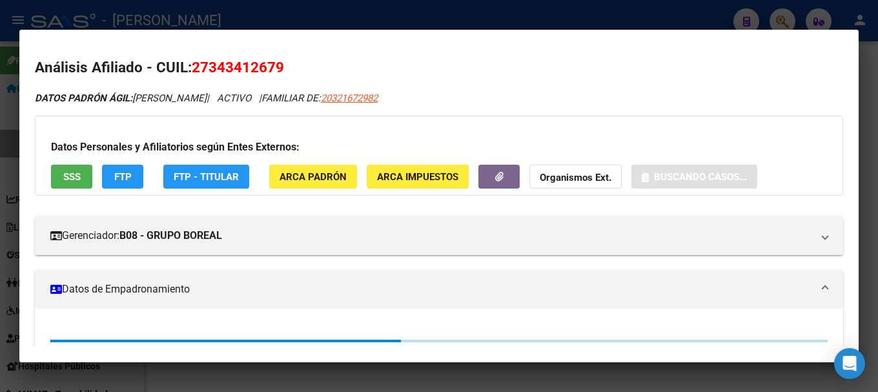
drag, startPoint x: 206, startPoint y: 66, endPoint x: 274, endPoint y: 70, distance: 67.9
click at [274, 70] on span "27343412679" at bounding box center [238, 67] width 92 height 17
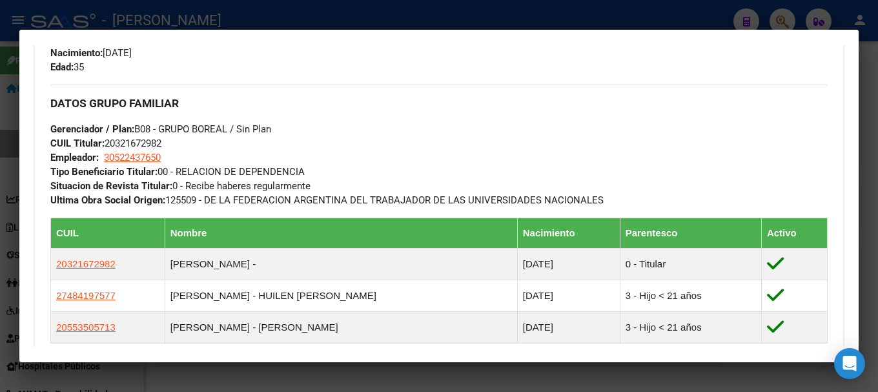
scroll to position [581, 0]
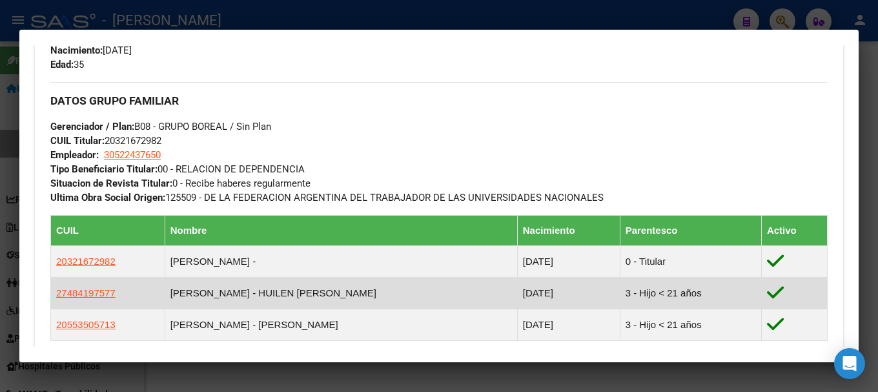
click at [91, 300] on app-link-go-to "27484197577" at bounding box center [85, 293] width 59 height 14
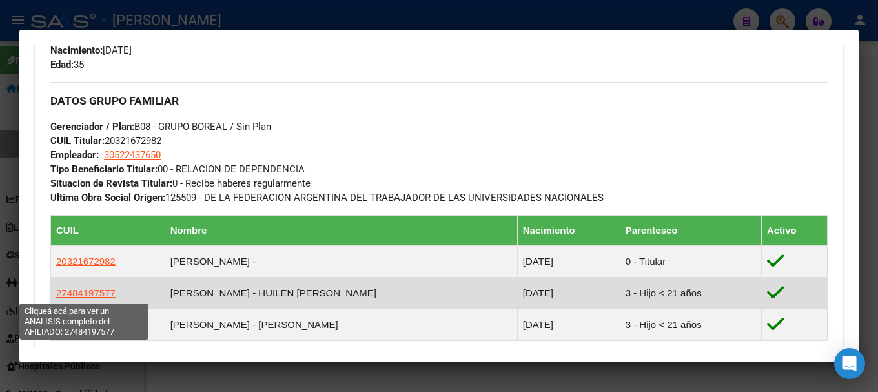
click at [92, 291] on span "27484197577" at bounding box center [85, 292] width 59 height 11
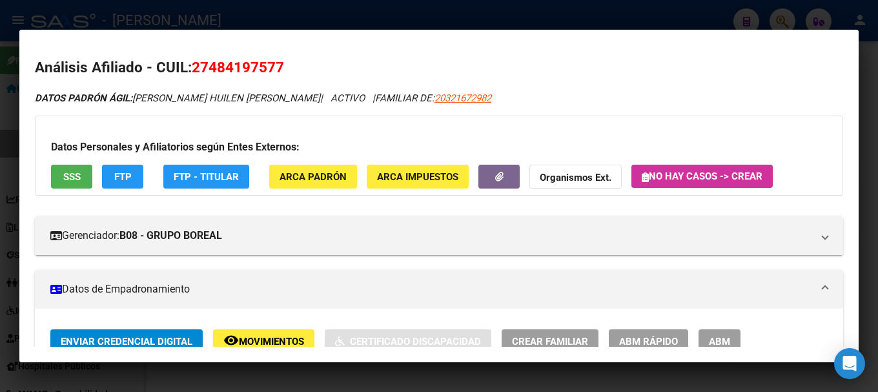
drag, startPoint x: 211, startPoint y: 65, endPoint x: 273, endPoint y: 65, distance: 62.0
click at [273, 65] on span "27484197577" at bounding box center [238, 67] width 92 height 17
drag, startPoint x: 0, startPoint y: 148, endPoint x: 150, endPoint y: 194, distance: 157.5
click at [0, 149] on div at bounding box center [439, 196] width 878 height 392
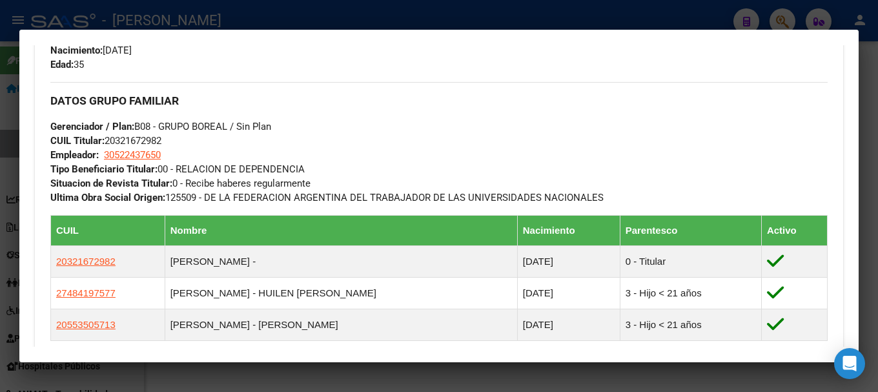
scroll to position [775, 0]
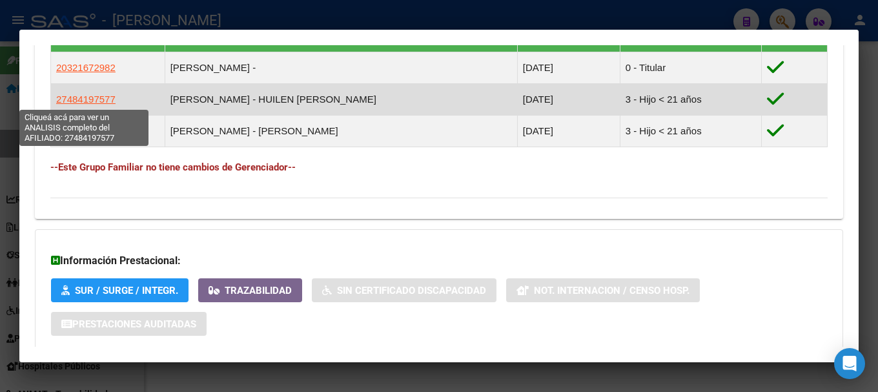
drag, startPoint x: 68, startPoint y: 100, endPoint x: 101, endPoint y: 98, distance: 33.7
click at [101, 98] on span "27484197577" at bounding box center [85, 99] width 59 height 11
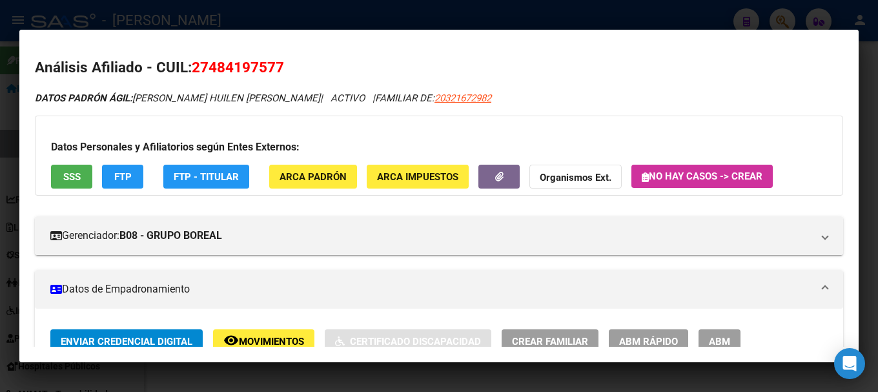
drag, startPoint x: 206, startPoint y: 67, endPoint x: 258, endPoint y: 69, distance: 52.3
click at [258, 69] on span "27484197577" at bounding box center [238, 67] width 92 height 17
drag, startPoint x: 258, startPoint y: 69, endPoint x: 210, endPoint y: 70, distance: 48.5
click at [257, 69] on span "27484197577" at bounding box center [238, 67] width 92 height 17
click at [207, 70] on span "27484197577" at bounding box center [238, 67] width 92 height 17
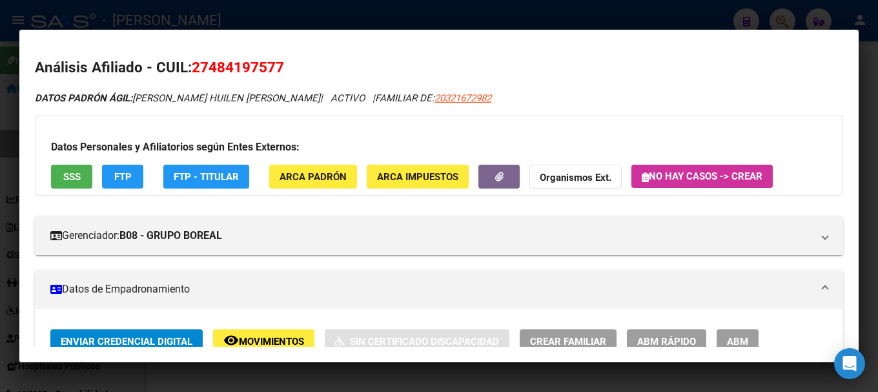
drag, startPoint x: 210, startPoint y: 67, endPoint x: 279, endPoint y: 66, distance: 69.1
click at [279, 66] on span "27484197577" at bounding box center [238, 67] width 92 height 17
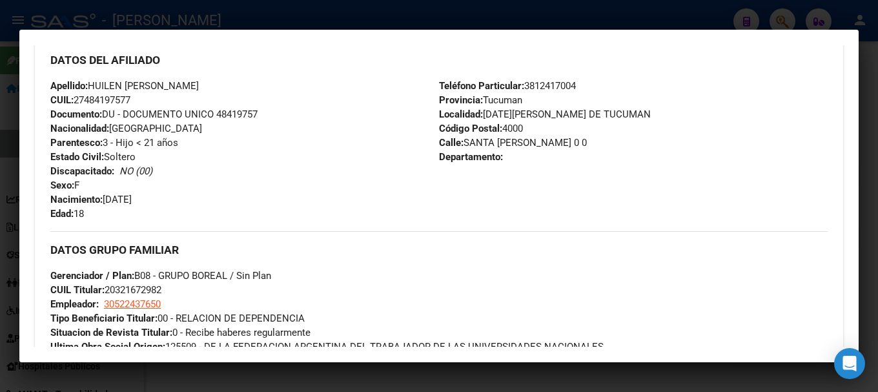
scroll to position [452, 0]
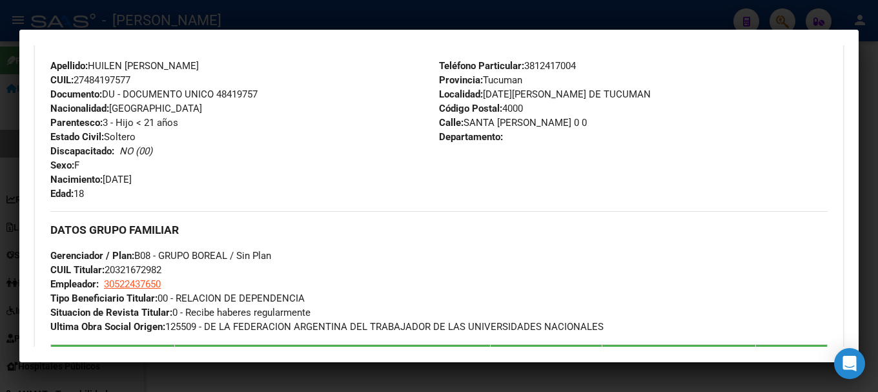
drag, startPoint x: 106, startPoint y: 181, endPoint x: 173, endPoint y: 181, distance: 67.2
click at [173, 181] on div "Apellido: HUILEN VALENTINA SORIA CUIL: 27484197577 Documento: DU - DOCUMENTO UN…" at bounding box center [244, 130] width 389 height 142
click at [5, 199] on div at bounding box center [439, 196] width 878 height 392
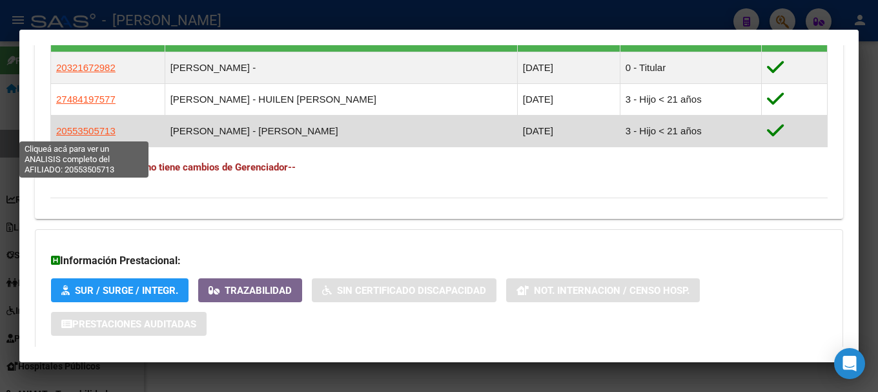
click at [107, 132] on span "20553505713" at bounding box center [85, 130] width 59 height 11
type textarea "20553505713"
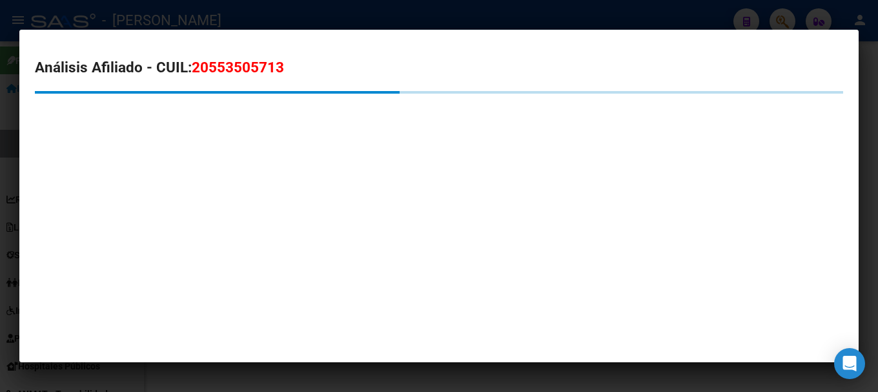
click at [247, 67] on span "20553505713" at bounding box center [238, 67] width 92 height 17
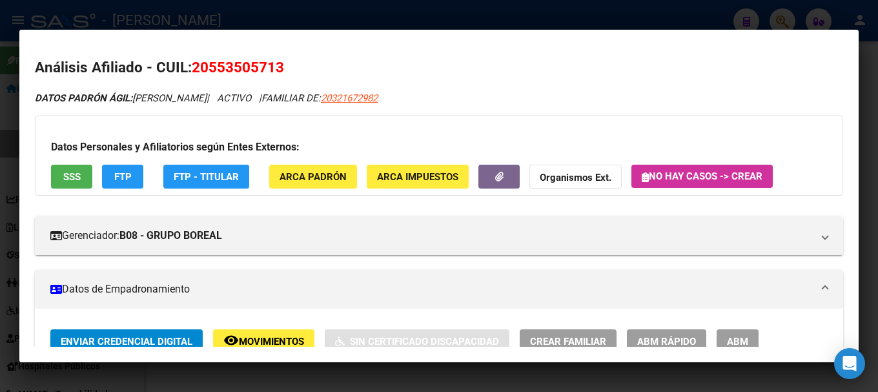
click at [318, 26] on div at bounding box center [439, 196] width 878 height 392
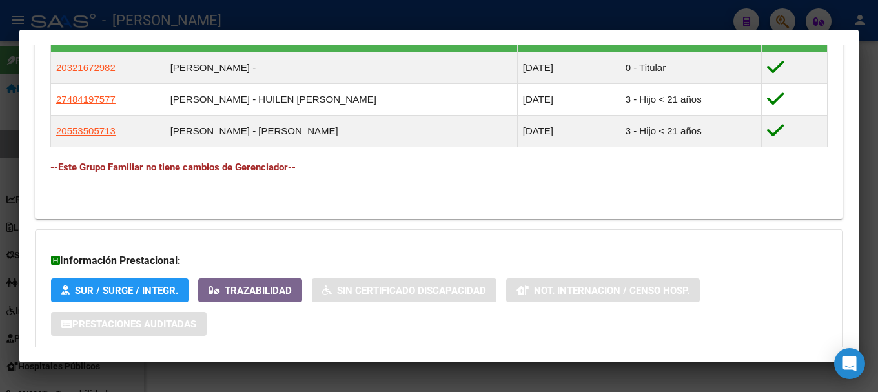
click at [294, 19] on div at bounding box center [439, 196] width 878 height 392
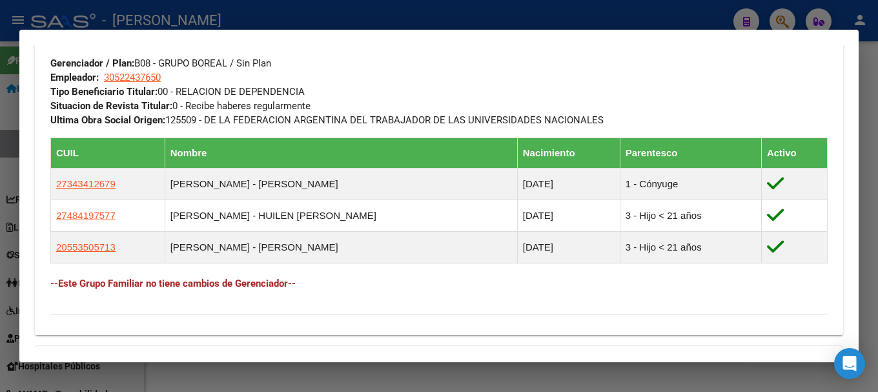
click at [263, 10] on div at bounding box center [439, 196] width 878 height 392
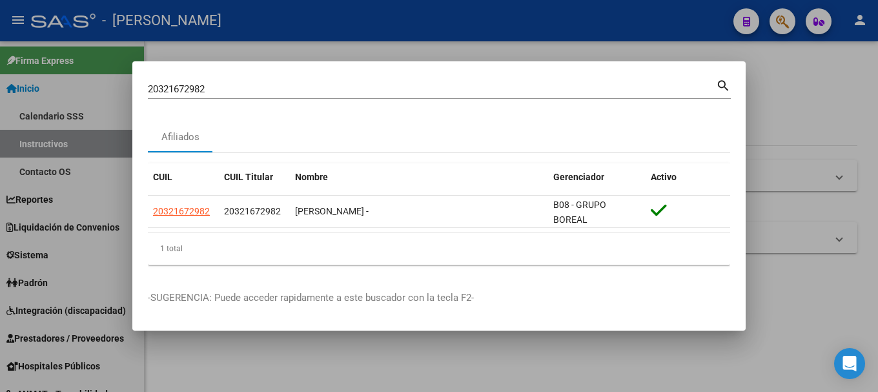
click at [237, 96] on div "20321672982 Buscar (apellido, dni, cuil, nro traspaso, cuit, obra social)" at bounding box center [432, 88] width 568 height 19
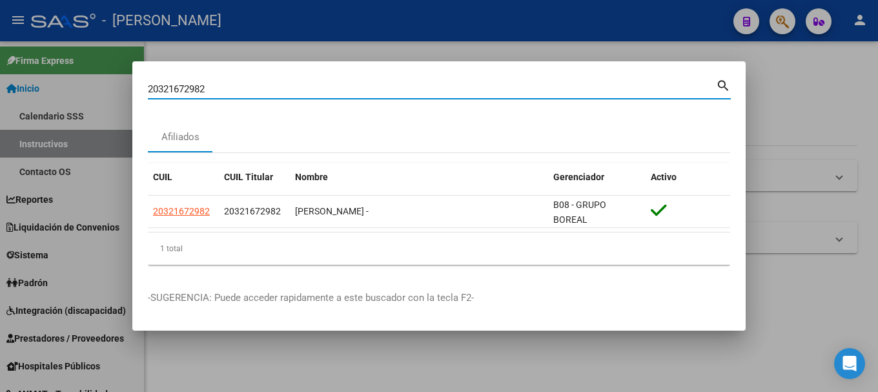
click at [245, 90] on input "20321672982" at bounding box center [432, 89] width 568 height 12
paste input "777474"
type input "20321777474"
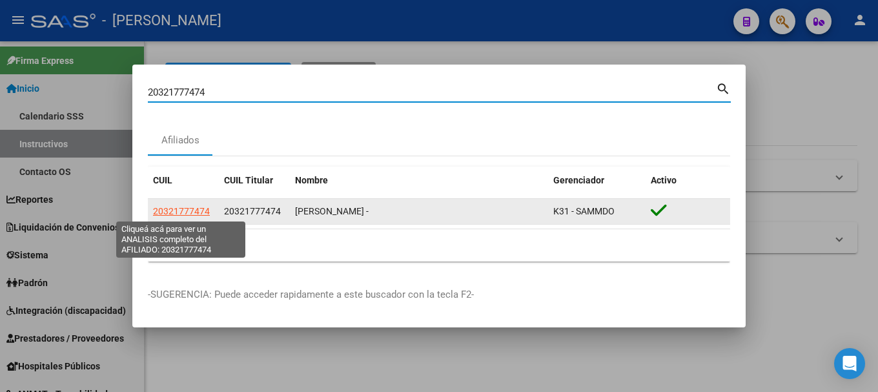
click at [206, 214] on span "20321777474" at bounding box center [181, 211] width 57 height 10
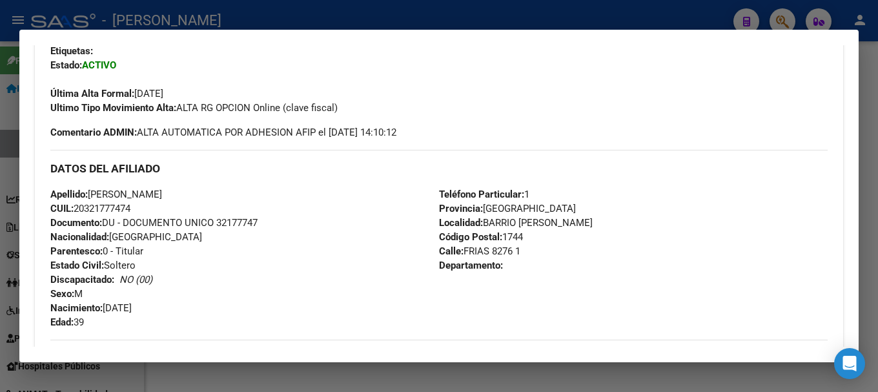
scroll to position [323, 0]
click at [253, 223] on span "Documento: DU - DOCUMENTO UNICO 32177747" at bounding box center [153, 224] width 207 height 12
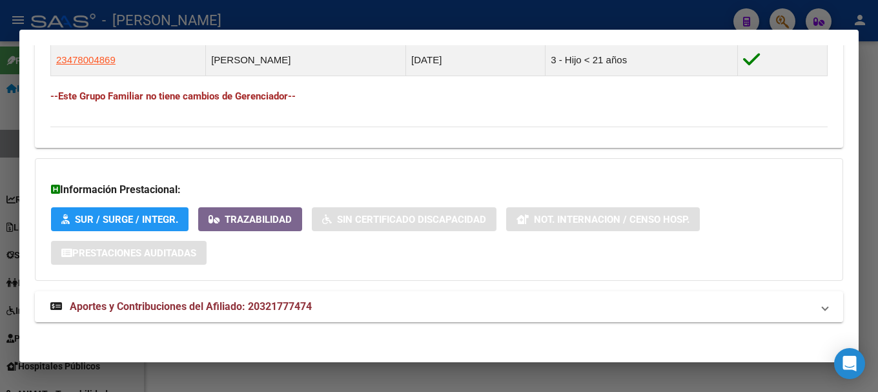
scroll to position [836, 0]
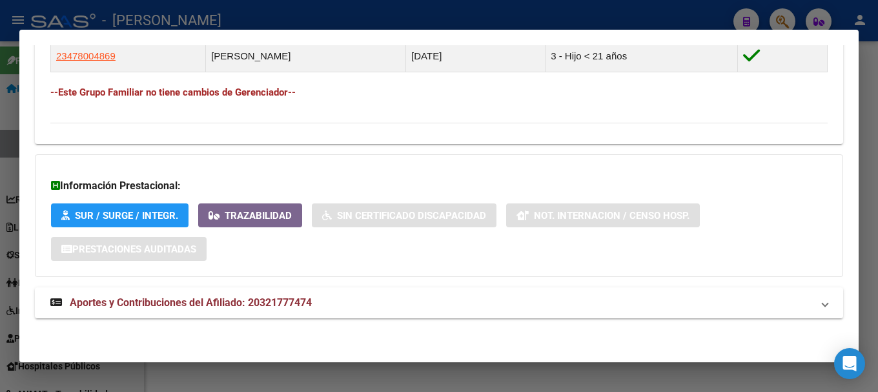
click at [318, 302] on mat-panel-title "Aportes y Contribuciones del Afiliado: 20321777474" at bounding box center [431, 302] width 762 height 15
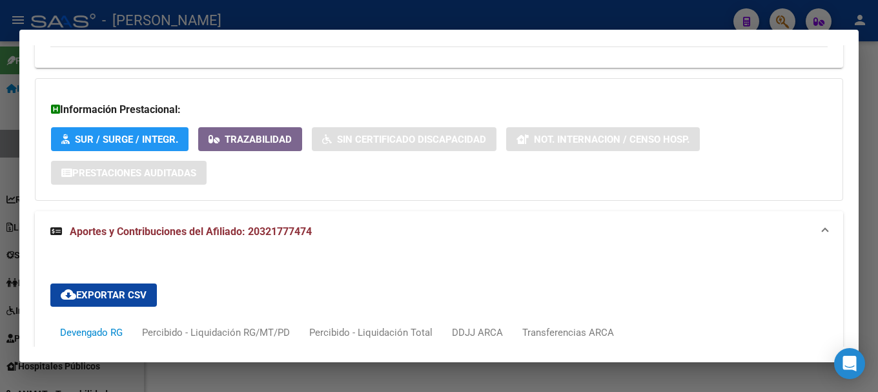
scroll to position [1161, 0]
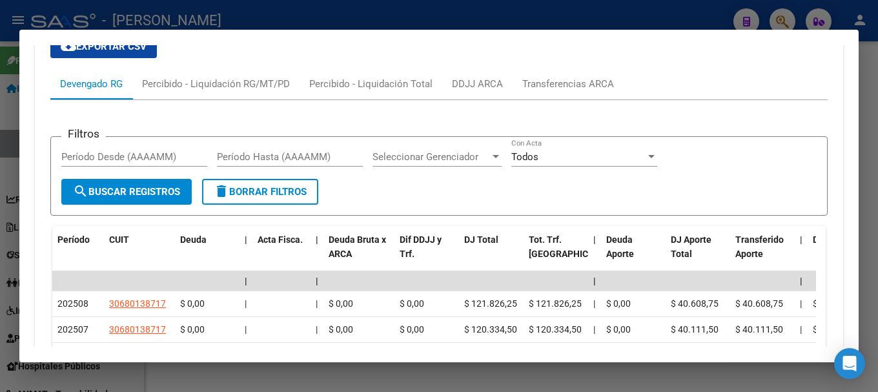
click at [0, 112] on div at bounding box center [439, 196] width 878 height 392
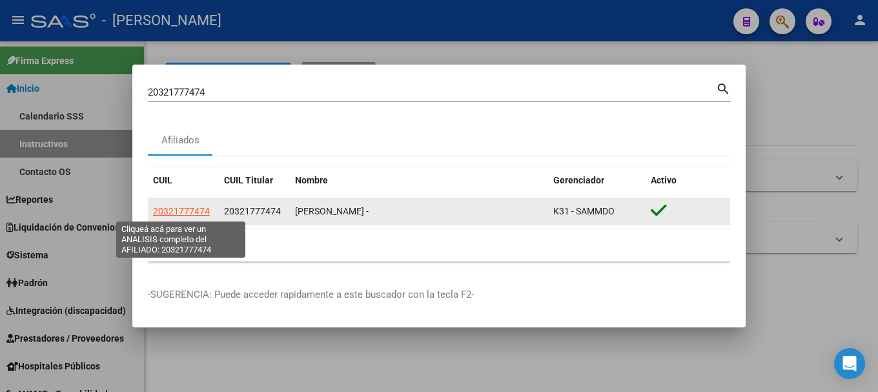
click at [193, 211] on span "20321777474" at bounding box center [181, 211] width 57 height 10
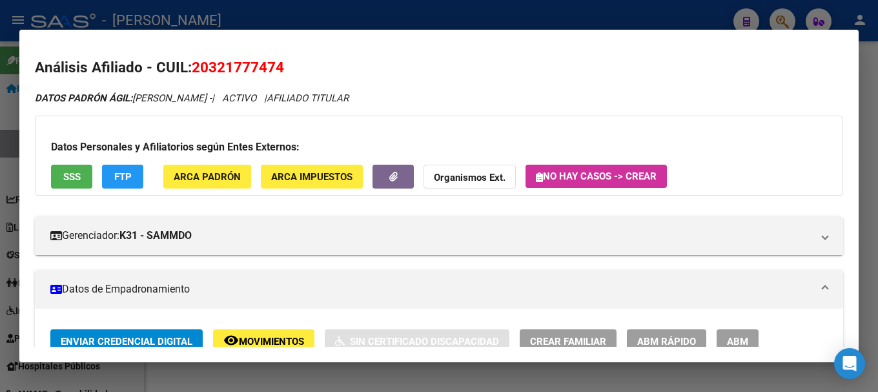
drag, startPoint x: 212, startPoint y: 68, endPoint x: 276, endPoint y: 66, distance: 64.0
click at [276, 66] on span "20321777474" at bounding box center [238, 67] width 92 height 17
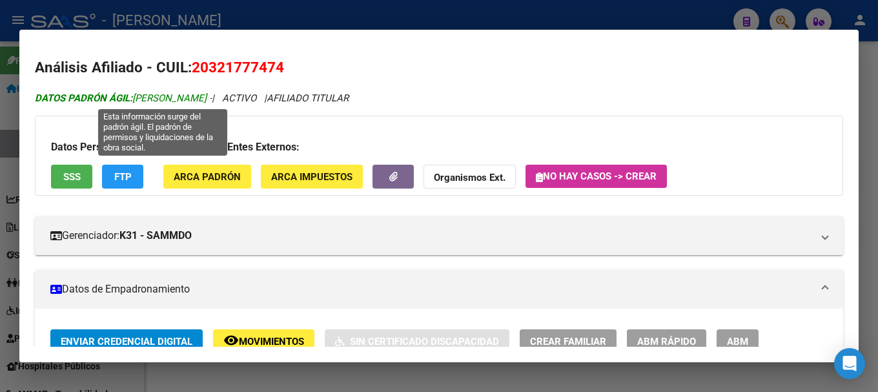
drag, startPoint x: 138, startPoint y: 96, endPoint x: 284, endPoint y: 99, distance: 146.7
click at [212, 99] on span "DATOS PADRÓN ÁGIL: MARQUEZ FRANCISCO ARMANDO -" at bounding box center [123, 98] width 177 height 12
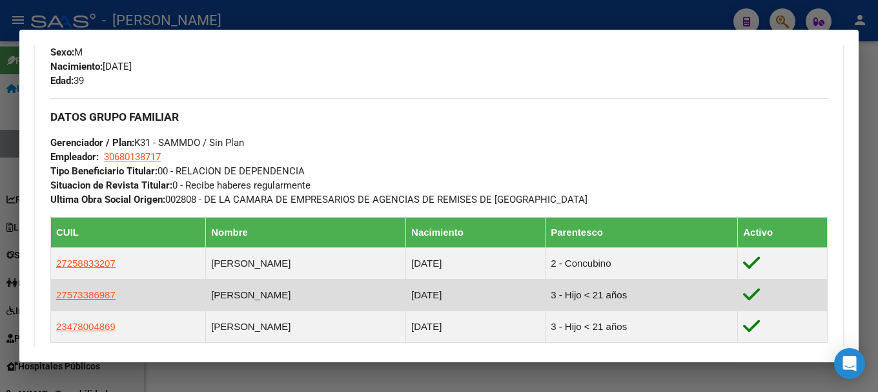
scroll to position [517, 0]
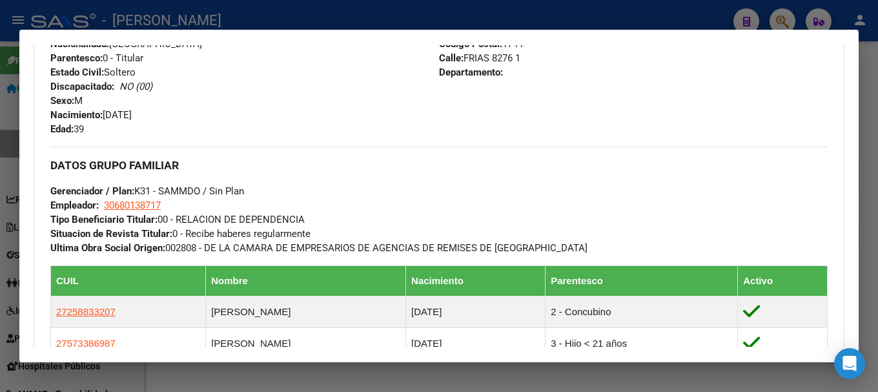
click at [105, 115] on span "Nacimiento: 02/03/1986" at bounding box center [90, 115] width 81 height 12
drag, startPoint x: 106, startPoint y: 113, endPoint x: 163, endPoint y: 115, distance: 56.9
click at [163, 115] on div "Apellido: MARQUEZ FRANCISCO ARMANDO CUIL: 20321777474 Documento: DU - DOCUMENTO…" at bounding box center [244, 65] width 389 height 142
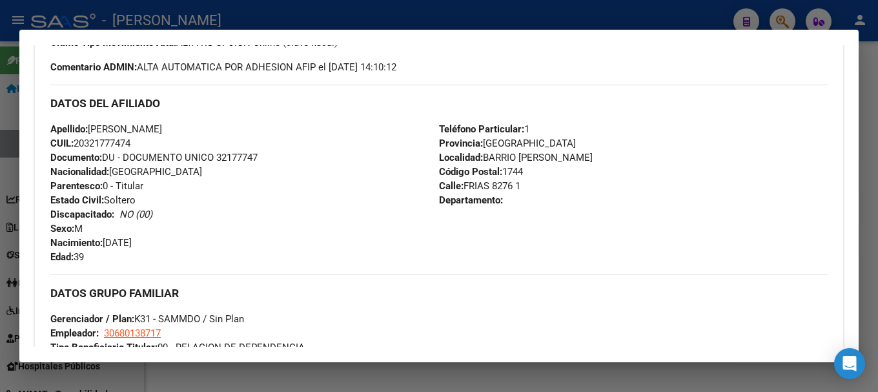
scroll to position [387, 0]
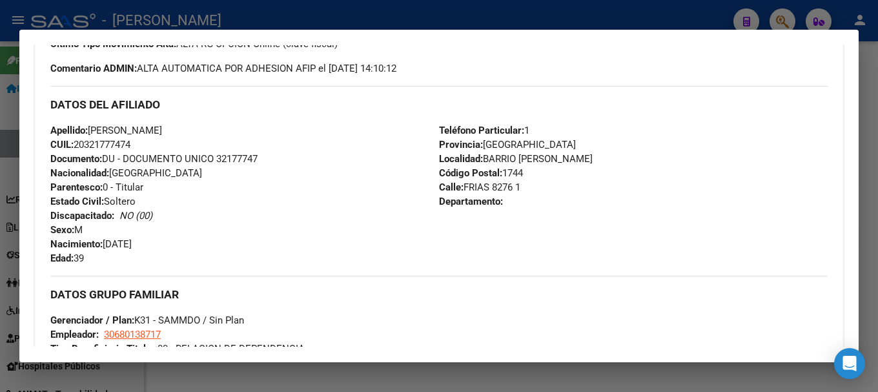
drag, startPoint x: 463, startPoint y: 186, endPoint x: 510, endPoint y: 185, distance: 46.5
click at [510, 185] on span "Calle: FRIAS 8276 1" at bounding box center [479, 187] width 81 height 12
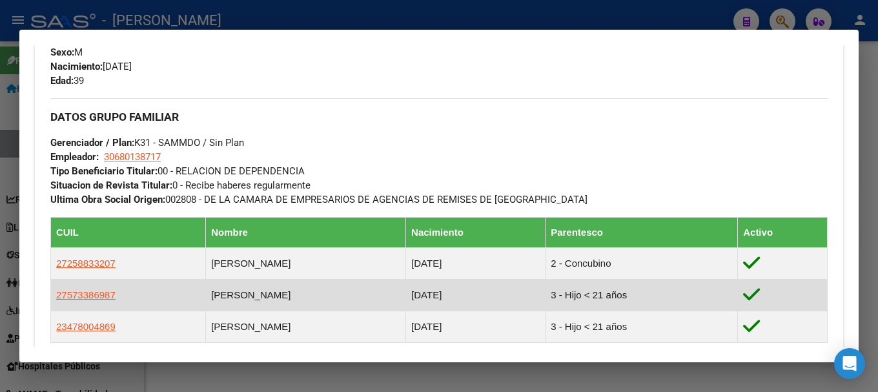
scroll to position [452, 0]
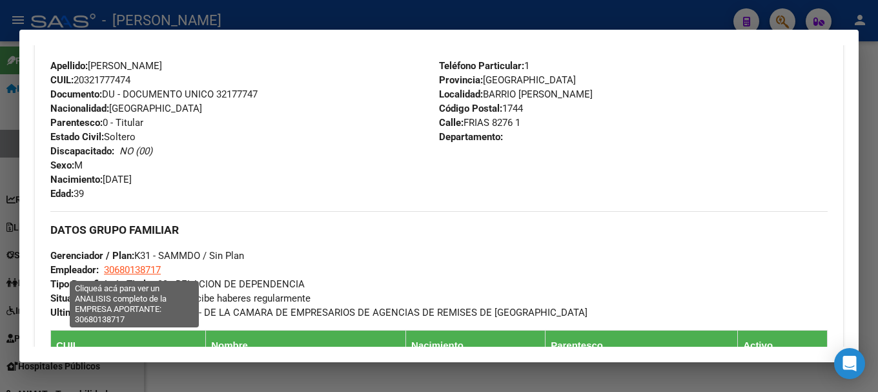
click at [149, 269] on span "30680138717" at bounding box center [132, 270] width 57 height 12
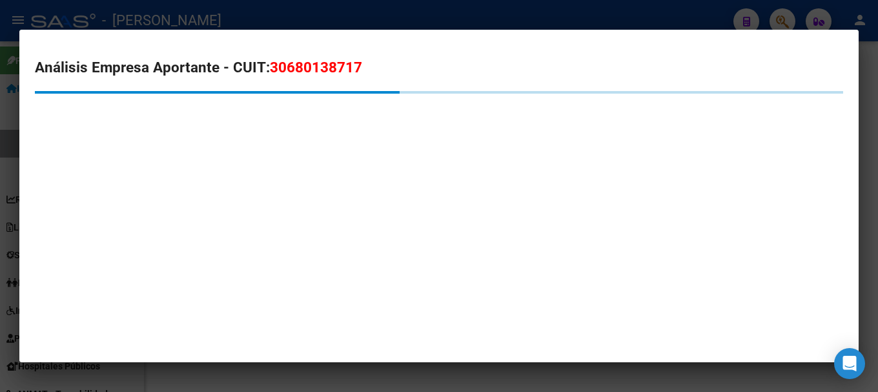
click at [324, 65] on span "30680138717" at bounding box center [316, 67] width 92 height 17
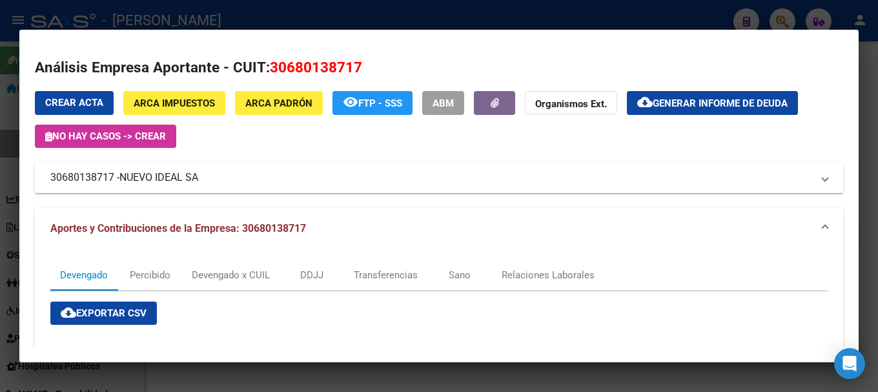
click at [0, 240] on div at bounding box center [439, 196] width 878 height 392
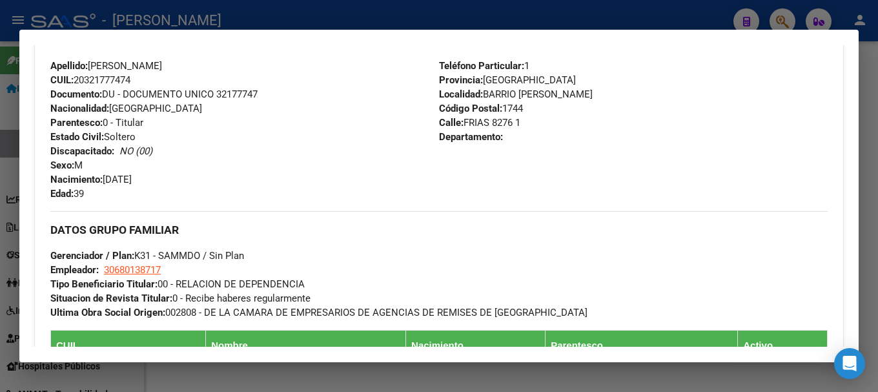
scroll to position [646, 0]
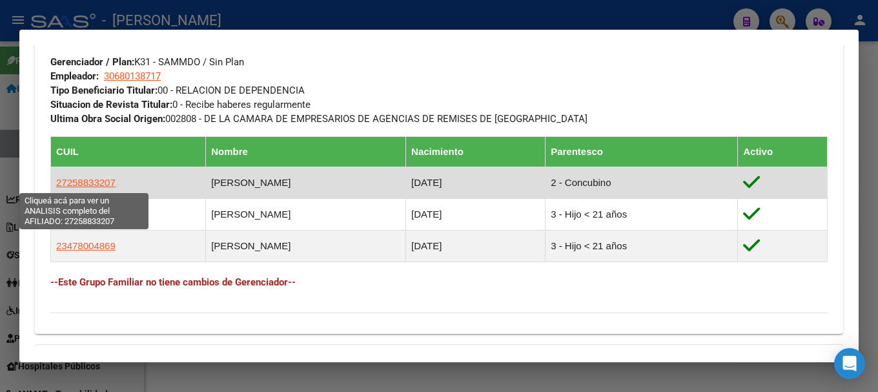
click at [106, 181] on span "27258833207" at bounding box center [85, 182] width 59 height 11
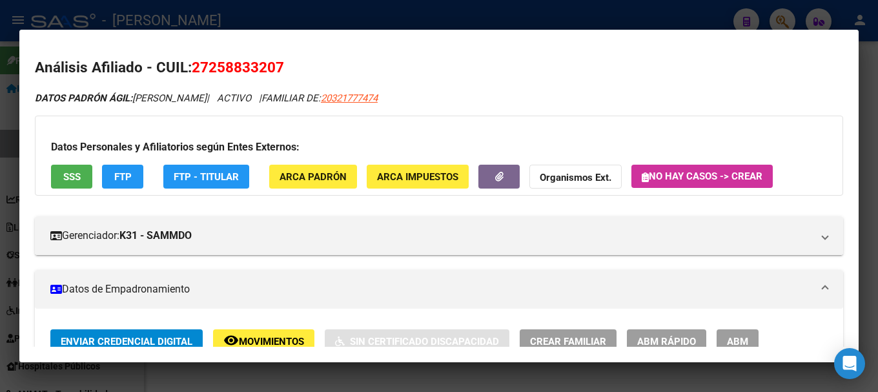
click at [274, 69] on span "27258833207" at bounding box center [238, 67] width 92 height 17
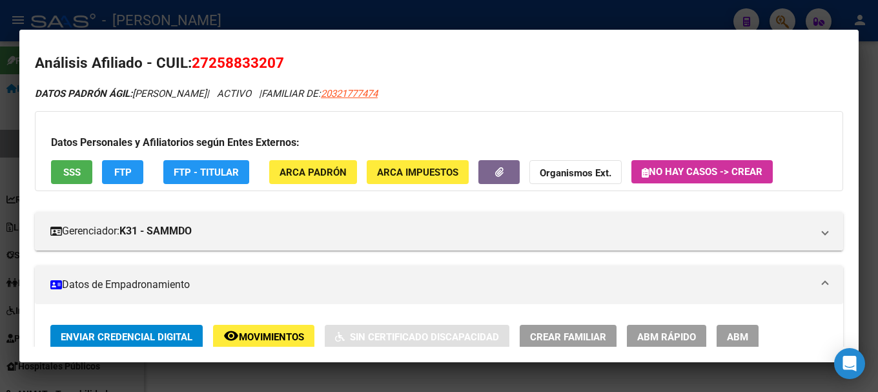
scroll to position [0, 0]
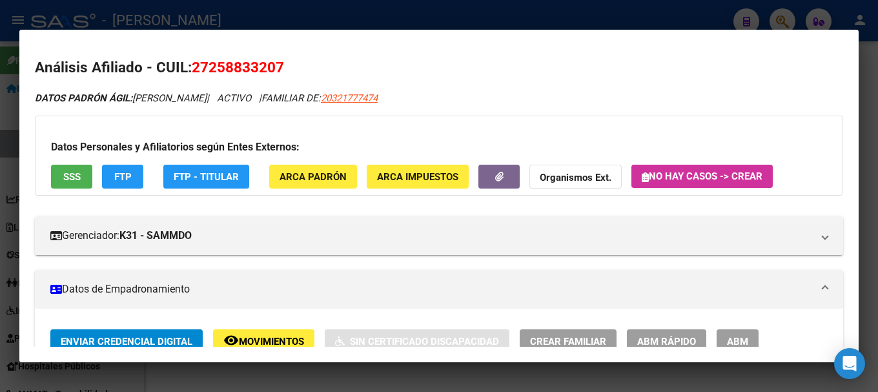
click at [385, 18] on div at bounding box center [439, 196] width 878 height 392
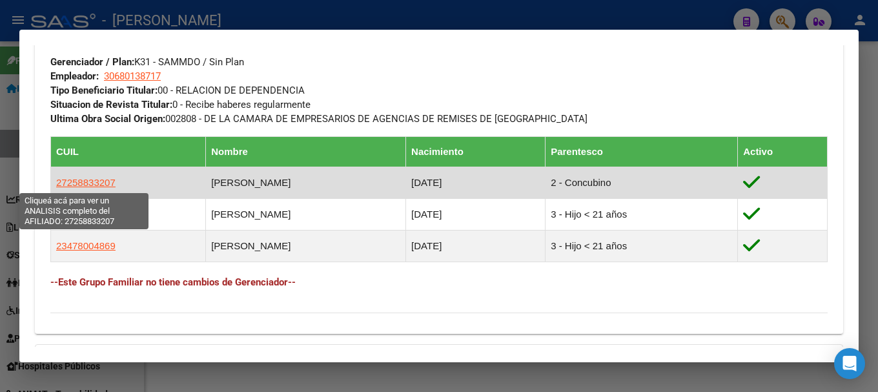
click at [99, 180] on span "27258833207" at bounding box center [85, 182] width 59 height 11
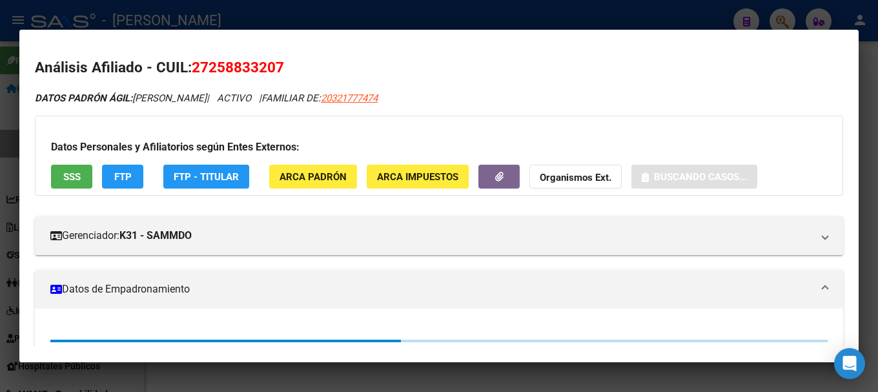
drag, startPoint x: 211, startPoint y: 69, endPoint x: 278, endPoint y: 67, distance: 67.2
click at [278, 67] on span "27258833207" at bounding box center [238, 67] width 92 height 17
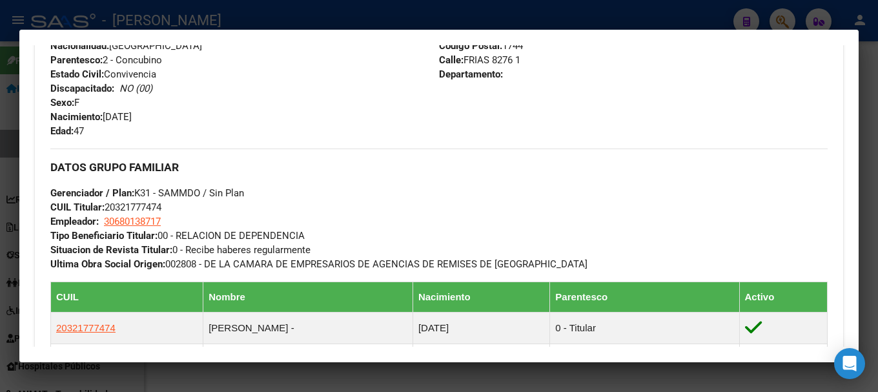
scroll to position [517, 0]
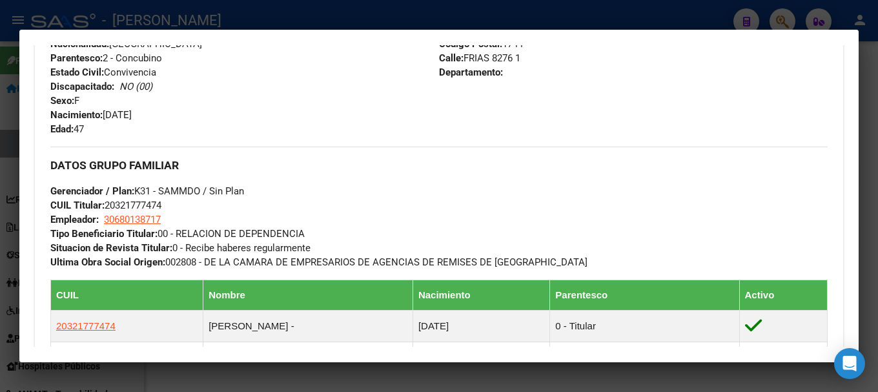
drag, startPoint x: 149, startPoint y: 113, endPoint x: 245, endPoint y: 113, distance: 95.6
click at [245, 113] on div "Apellido: MARIANA EDITH ACEVEDO CUIL: 27258833207 Documento: DU - DOCUMENTO UNI…" at bounding box center [244, 65] width 389 height 142
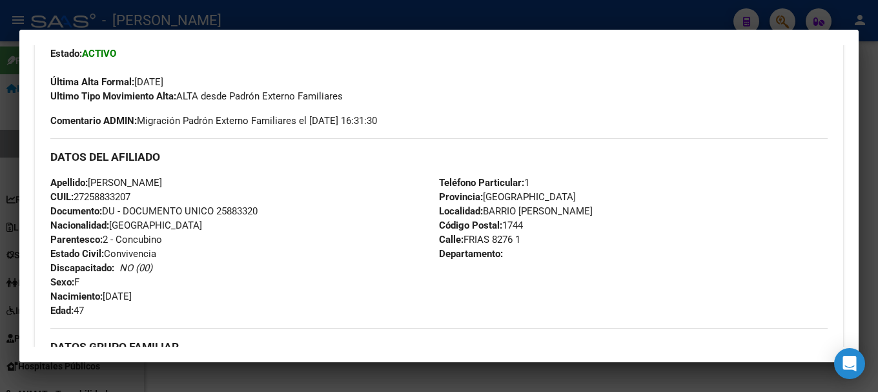
scroll to position [323, 0]
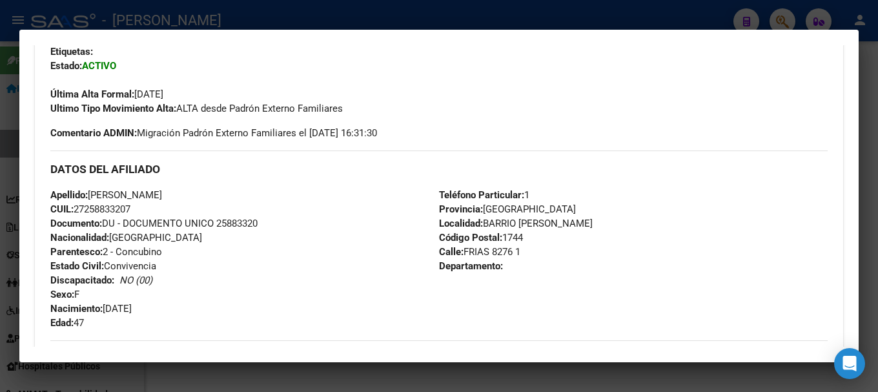
click at [0, 174] on div at bounding box center [439, 196] width 878 height 392
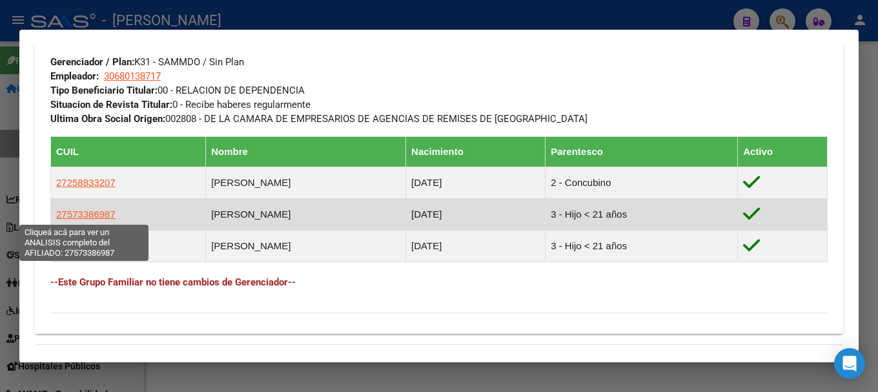
click at [103, 212] on span "27573386987" at bounding box center [85, 214] width 59 height 11
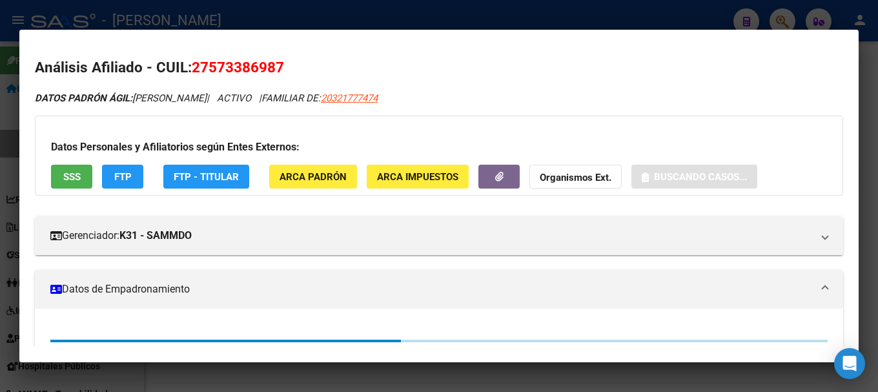
drag, startPoint x: 220, startPoint y: 72, endPoint x: 276, endPoint y: 68, distance: 55.7
click at [276, 68] on span "27573386987" at bounding box center [238, 67] width 92 height 17
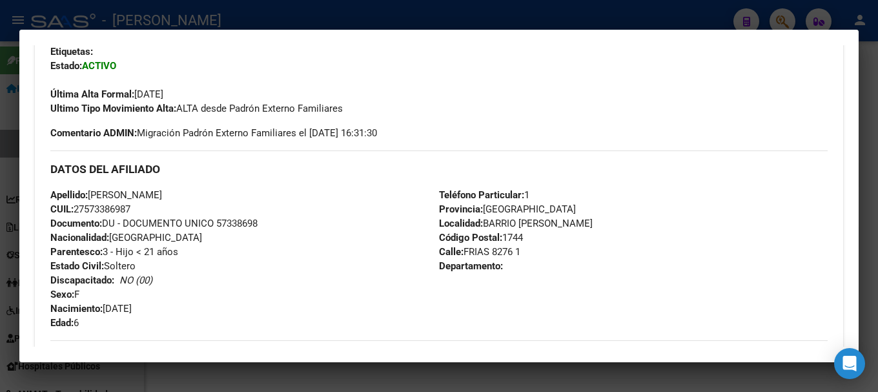
drag, startPoint x: 107, startPoint y: 305, endPoint x: 230, endPoint y: 307, distance: 123.4
click at [230, 307] on div "Apellido: MALENA MARQUEZ ACEVEDO CUIL: 27573386987 Documento: DU - DOCUMENTO UN…" at bounding box center [244, 259] width 389 height 142
click at [0, 232] on div at bounding box center [439, 196] width 878 height 392
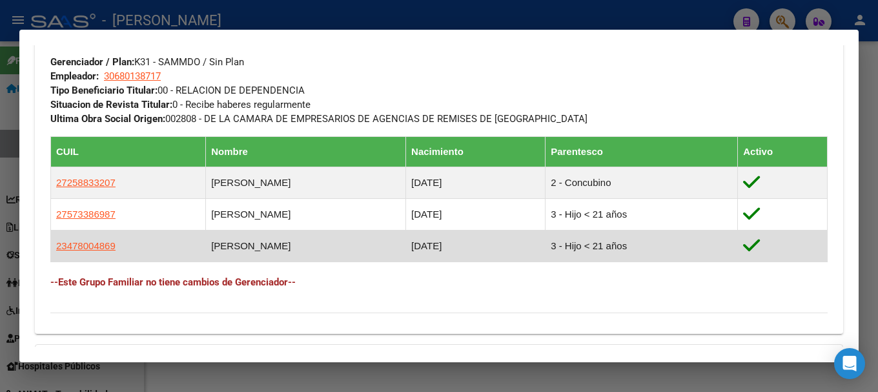
click at [92, 251] on app-link-go-to "23478004869" at bounding box center [85, 246] width 59 height 14
click at [96, 252] on app-link-go-to "23478004869" at bounding box center [85, 246] width 59 height 14
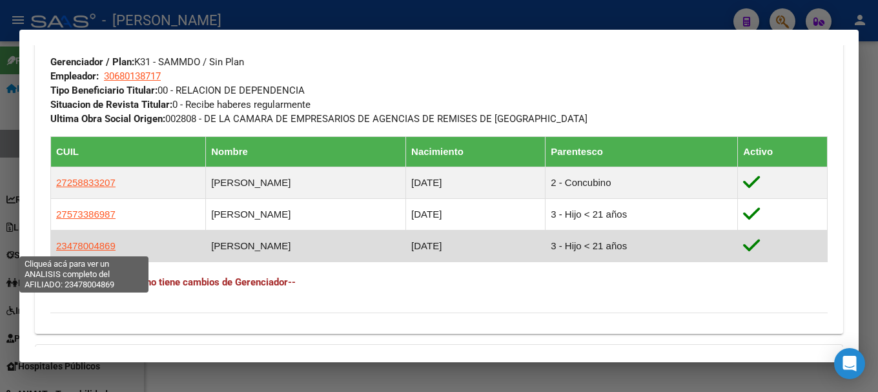
click at [94, 248] on span "23478004869" at bounding box center [85, 245] width 59 height 11
type textarea "23478004869"
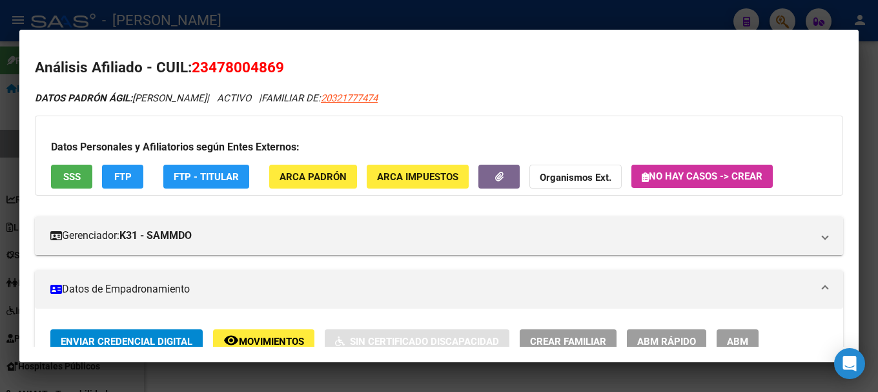
drag, startPoint x: 214, startPoint y: 69, endPoint x: 278, endPoint y: 68, distance: 63.3
click at [278, 68] on span "23478004869" at bounding box center [238, 67] width 92 height 17
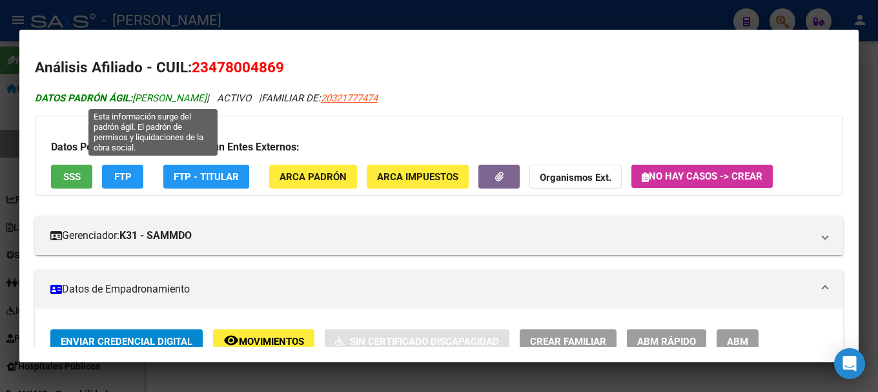
drag, startPoint x: 138, startPoint y: 99, endPoint x: 268, endPoint y: 99, distance: 129.8
click at [207, 99] on span "DATOS PADRÓN ÁGIL: MARQUEZ AGUSTIN GONZALO" at bounding box center [121, 98] width 172 height 12
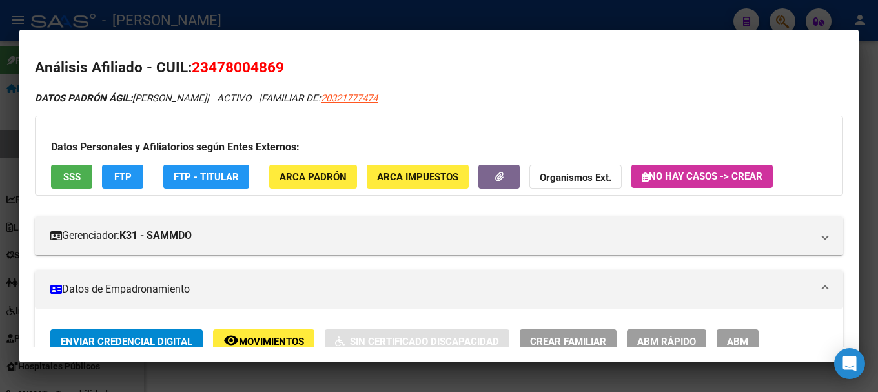
drag, startPoint x: 207, startPoint y: 64, endPoint x: 282, endPoint y: 64, distance: 74.3
click at [282, 64] on span "23478004869" at bounding box center [238, 67] width 92 height 17
click at [276, 65] on span "23478004869" at bounding box center [238, 67] width 92 height 17
drag, startPoint x: 275, startPoint y: 71, endPoint x: 212, endPoint y: 69, distance: 63.3
click at [212, 69] on span "23478004869" at bounding box center [238, 67] width 92 height 17
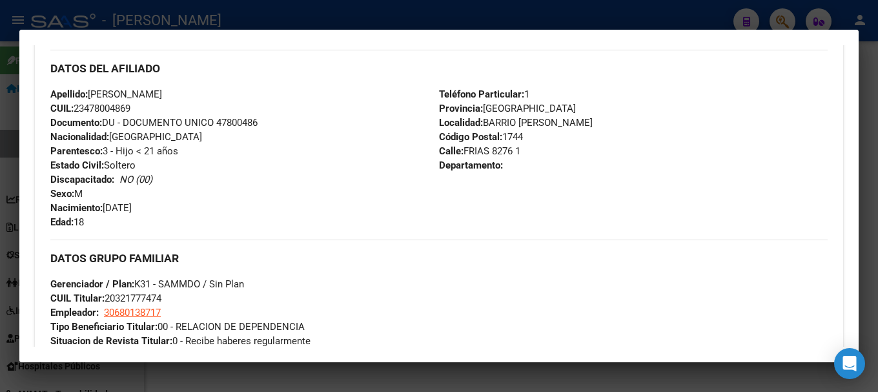
scroll to position [452, 0]
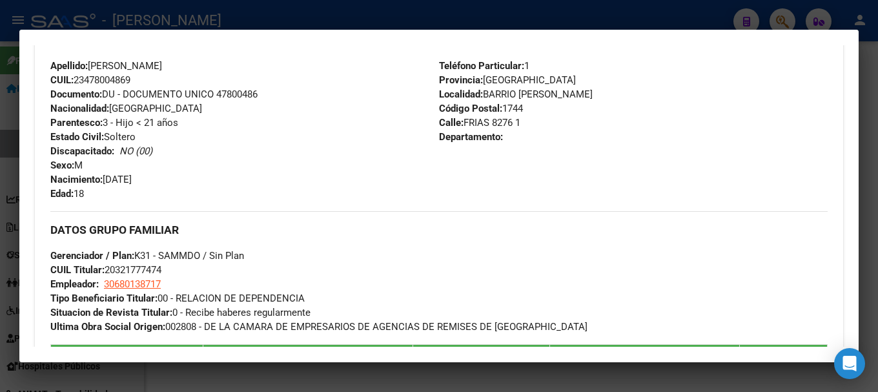
drag, startPoint x: 106, startPoint y: 178, endPoint x: 185, endPoint y: 178, distance: 79.4
click at [185, 178] on div "Apellido: AGUSTIN GONZALO MARQUEZ CUIL: 23478004869 Documento: DU - DOCUMENTO U…" at bounding box center [244, 130] width 389 height 142
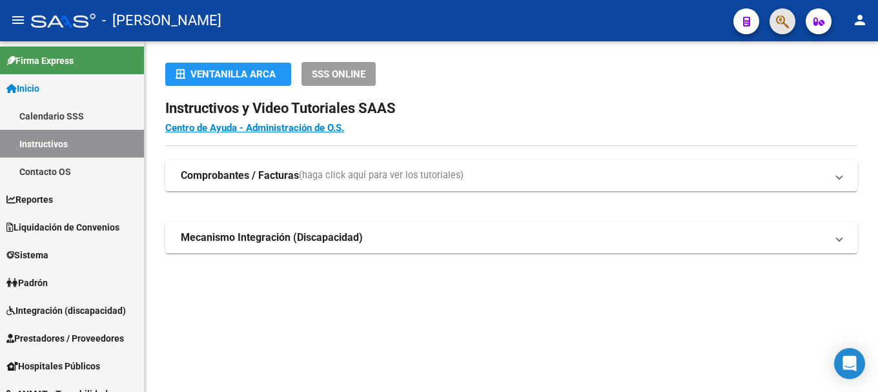
click at [790, 19] on button "button" at bounding box center [783, 21] width 26 height 26
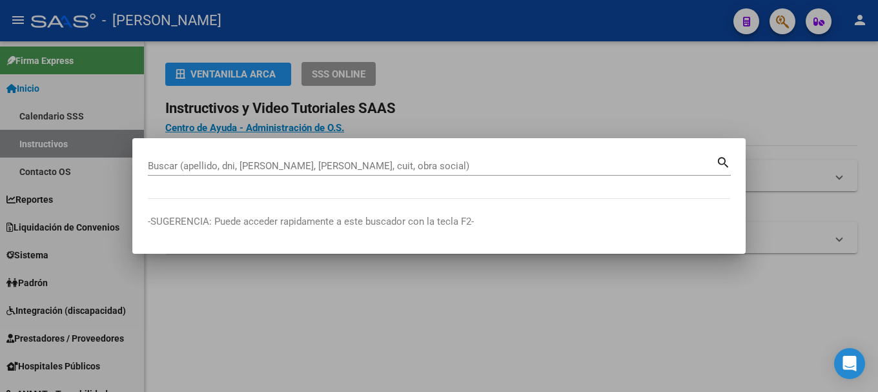
paste input "20321894217"
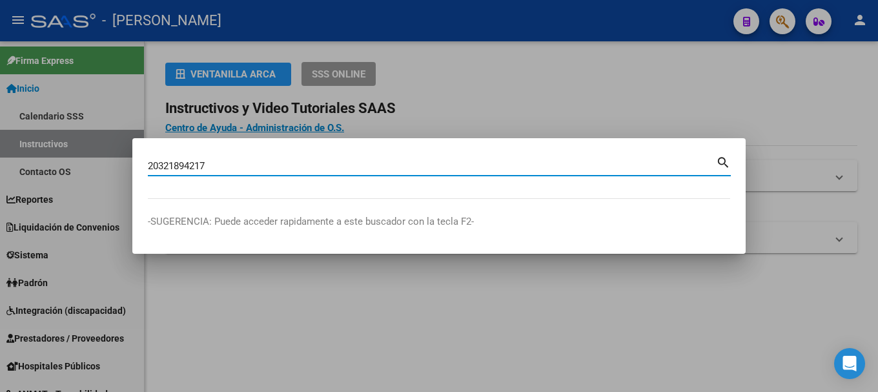
type input "20321894217"
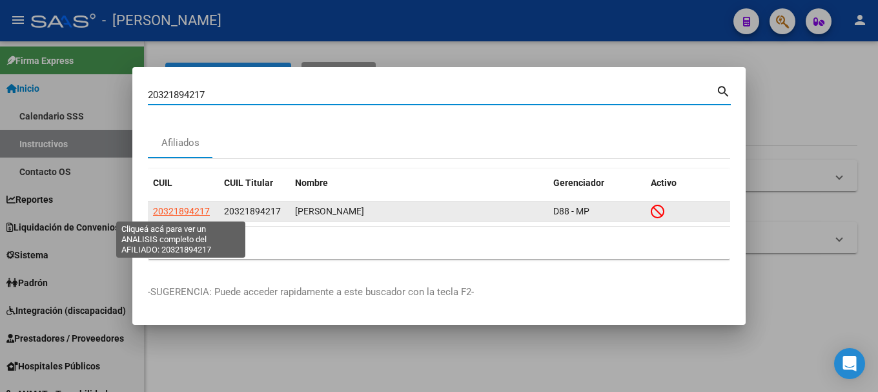
click at [191, 207] on span "20321894217" at bounding box center [181, 211] width 57 height 10
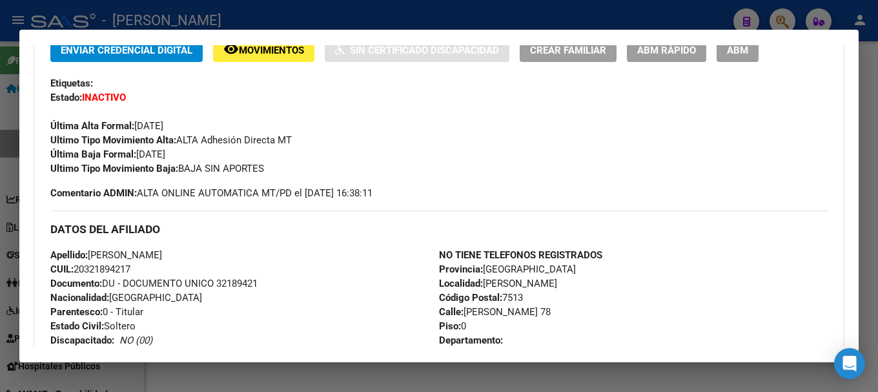
scroll to position [165, 0]
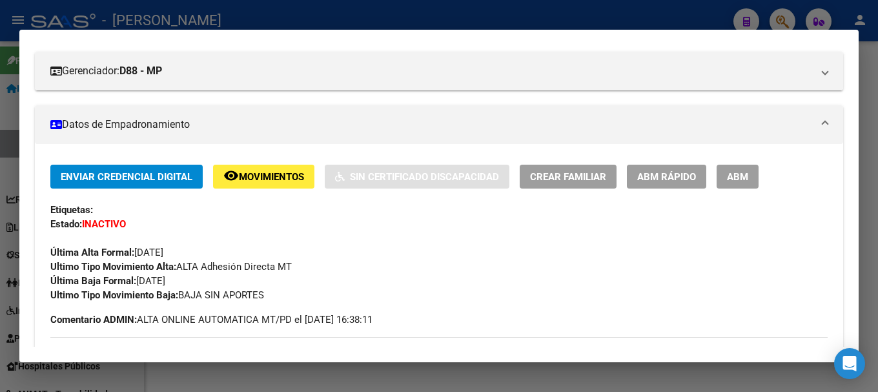
click at [208, 229] on div "Enviar Credencial Digital remove_red_eye Movimientos Sin Certificado Discapacid…" at bounding box center [439, 234] width 778 height 138
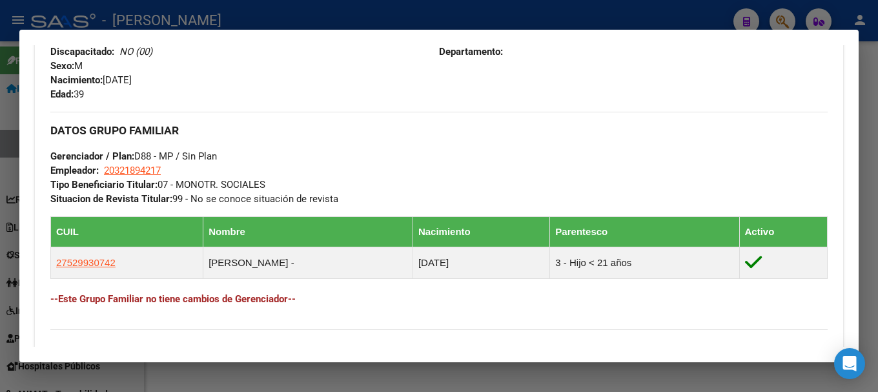
scroll to position [787, 0]
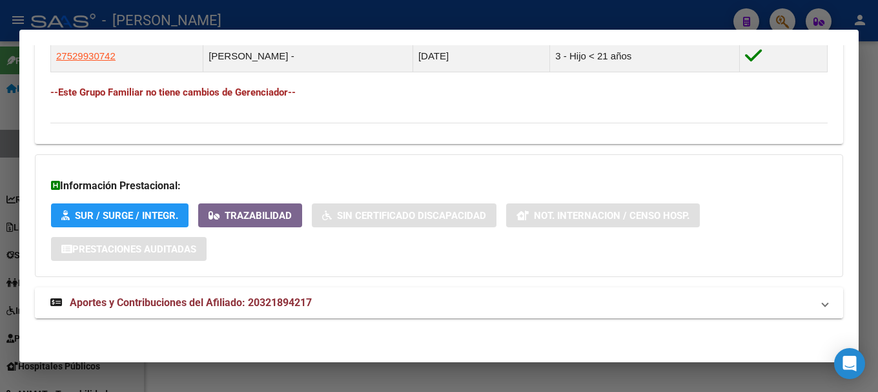
click at [226, 293] on mat-expansion-panel-header "Aportes y Contribuciones del Afiliado: 20321894217" at bounding box center [439, 302] width 809 height 31
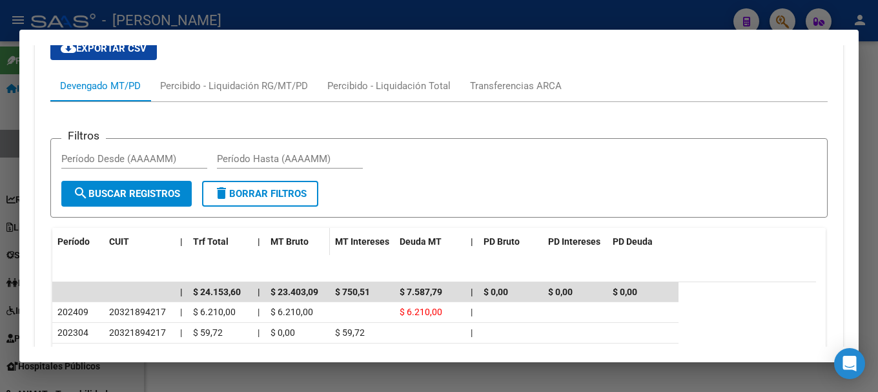
scroll to position [1141, 0]
